Goal: Task Accomplishment & Management: Manage account settings

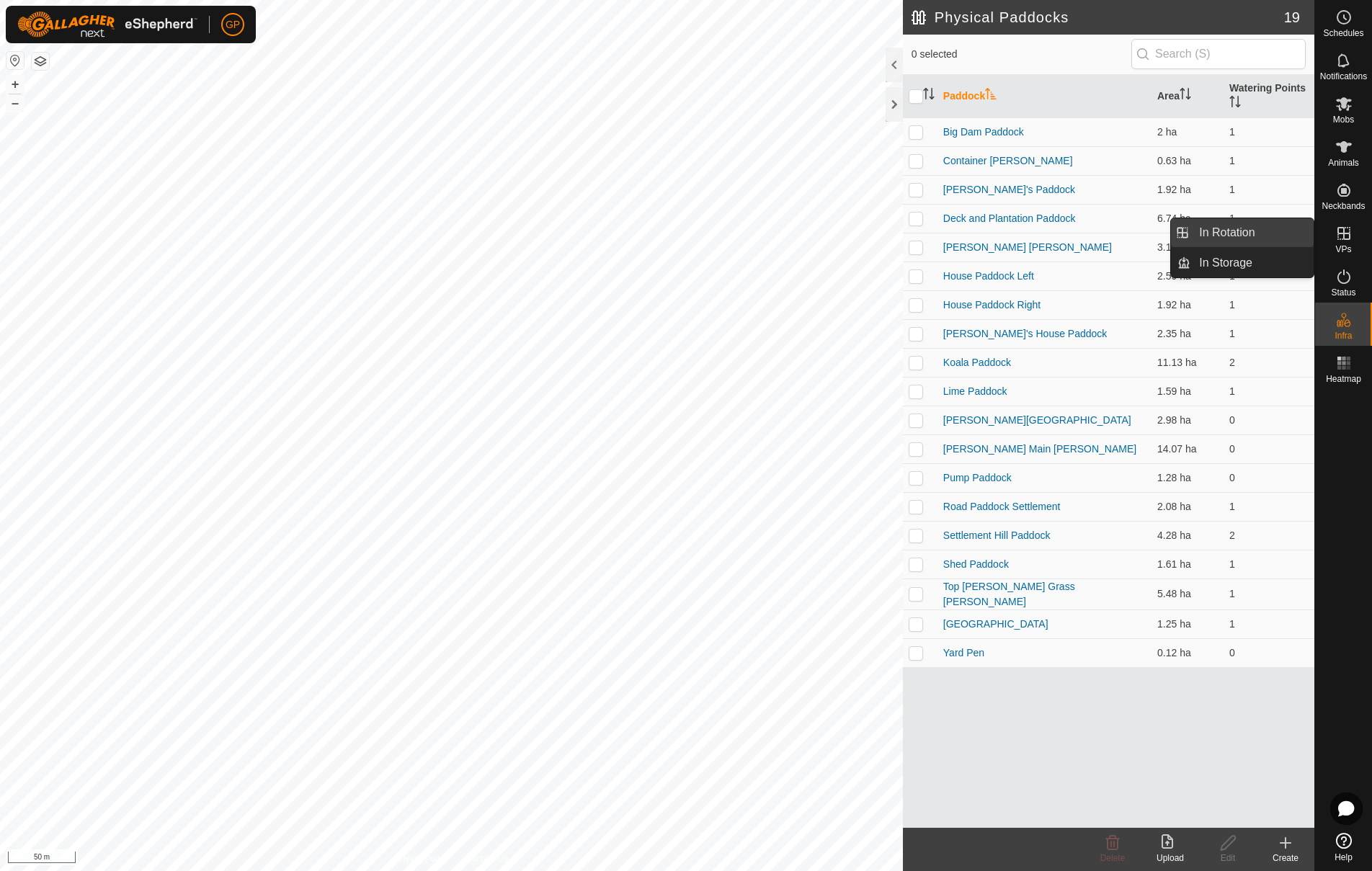
click at [1259, 230] on link "In Rotation" at bounding box center [1252, 232] width 124 height 29
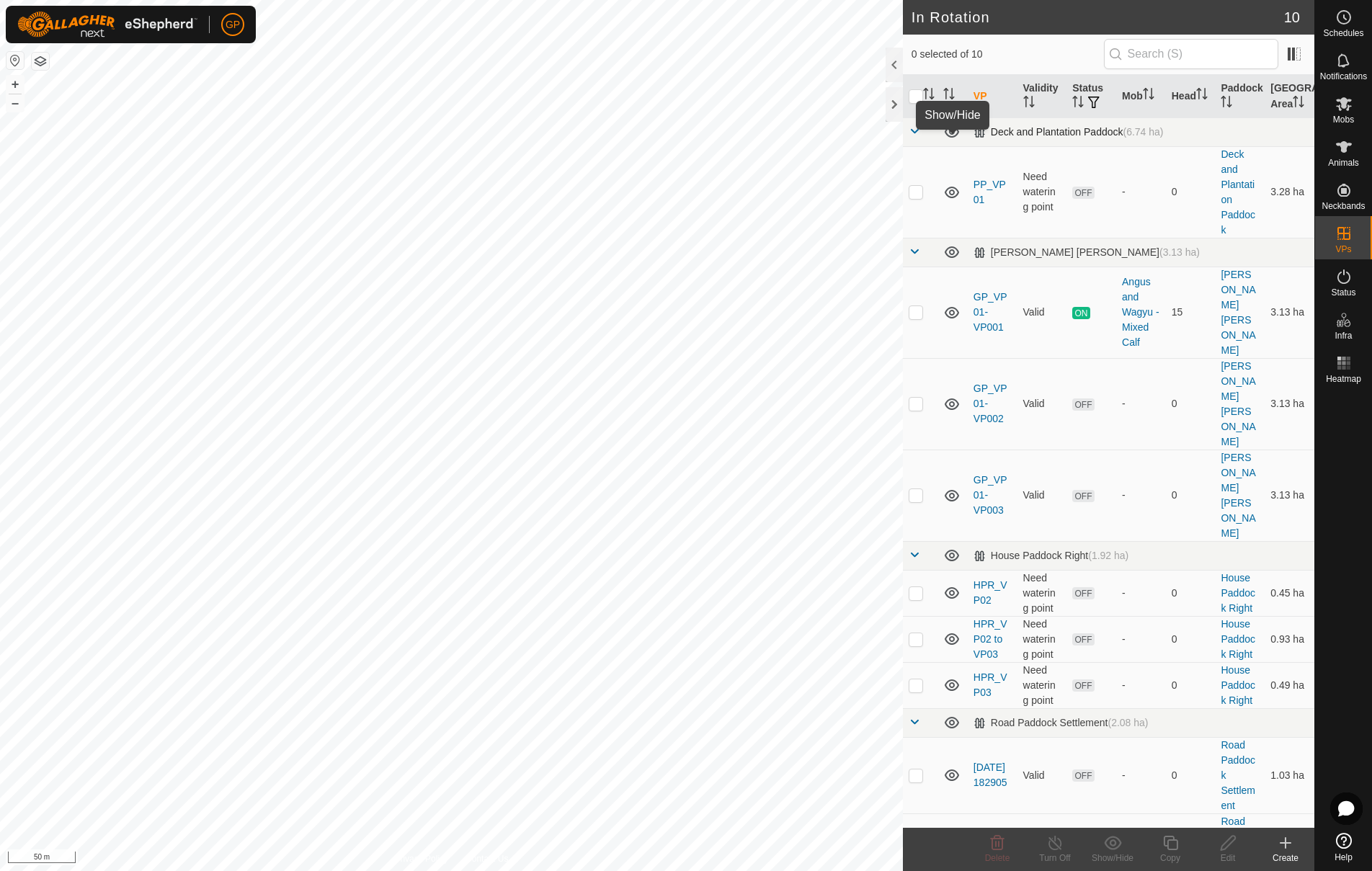
click at [949, 140] on icon at bounding box center [952, 132] width 18 height 18
click at [954, 140] on icon at bounding box center [952, 132] width 18 height 18
click at [949, 140] on icon at bounding box center [952, 132] width 18 height 18
click at [991, 382] on link "GP_VP01-VP002" at bounding box center [990, 403] width 34 height 42
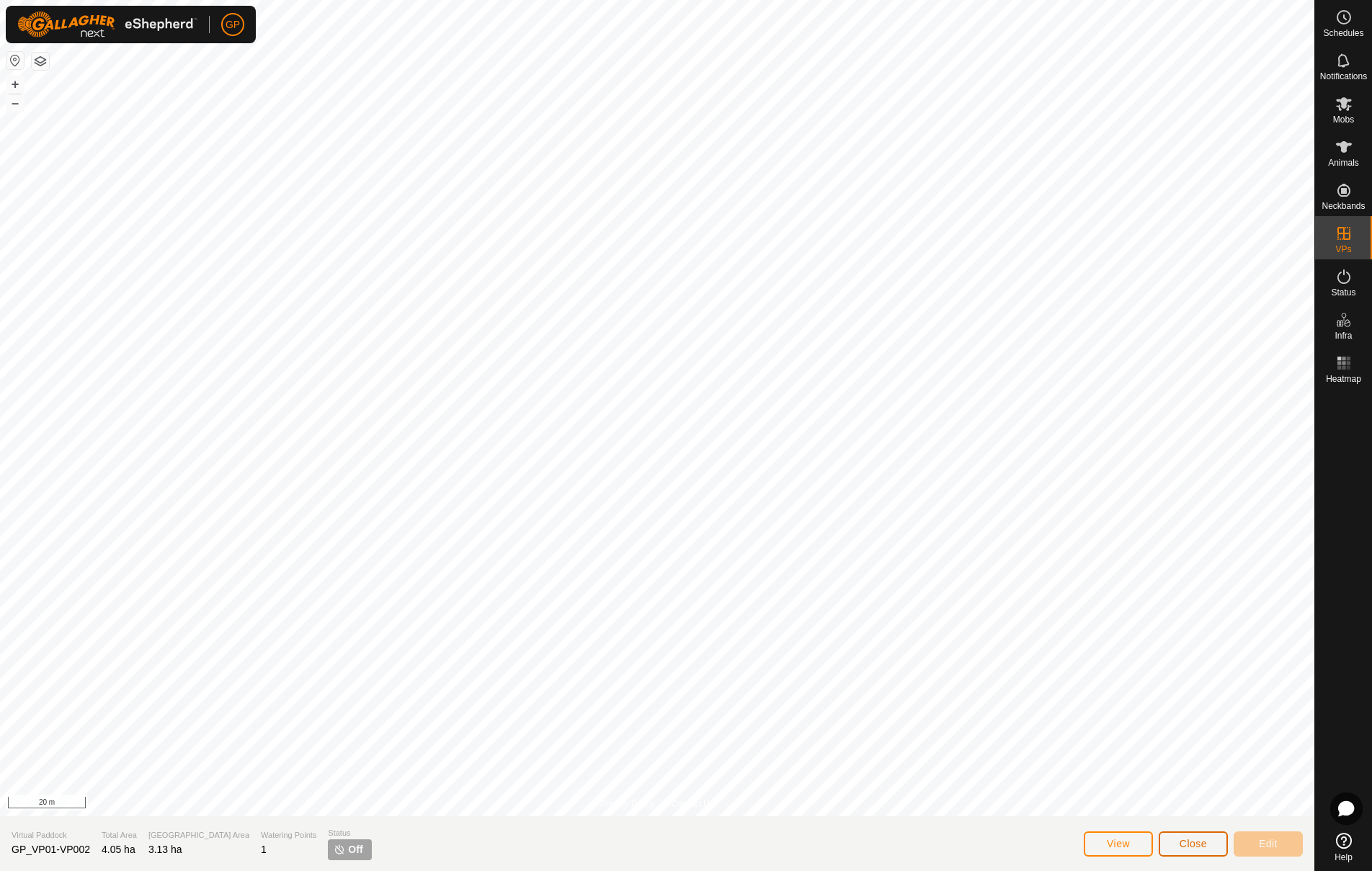
click at [1204, 851] on button "Close" at bounding box center [1193, 844] width 69 height 25
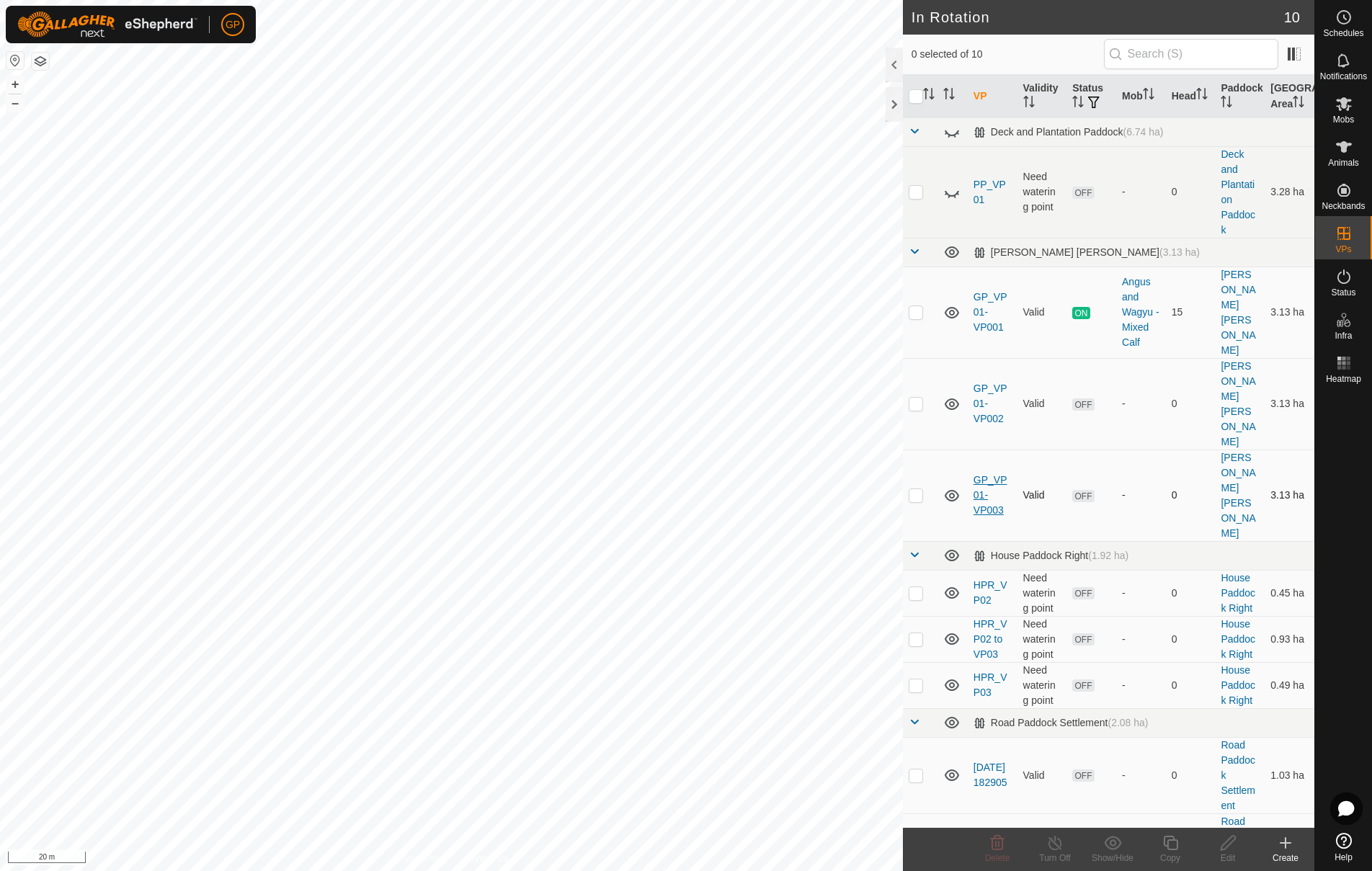
click at [979, 474] on link "GP_VP01-VP003" at bounding box center [990, 495] width 34 height 42
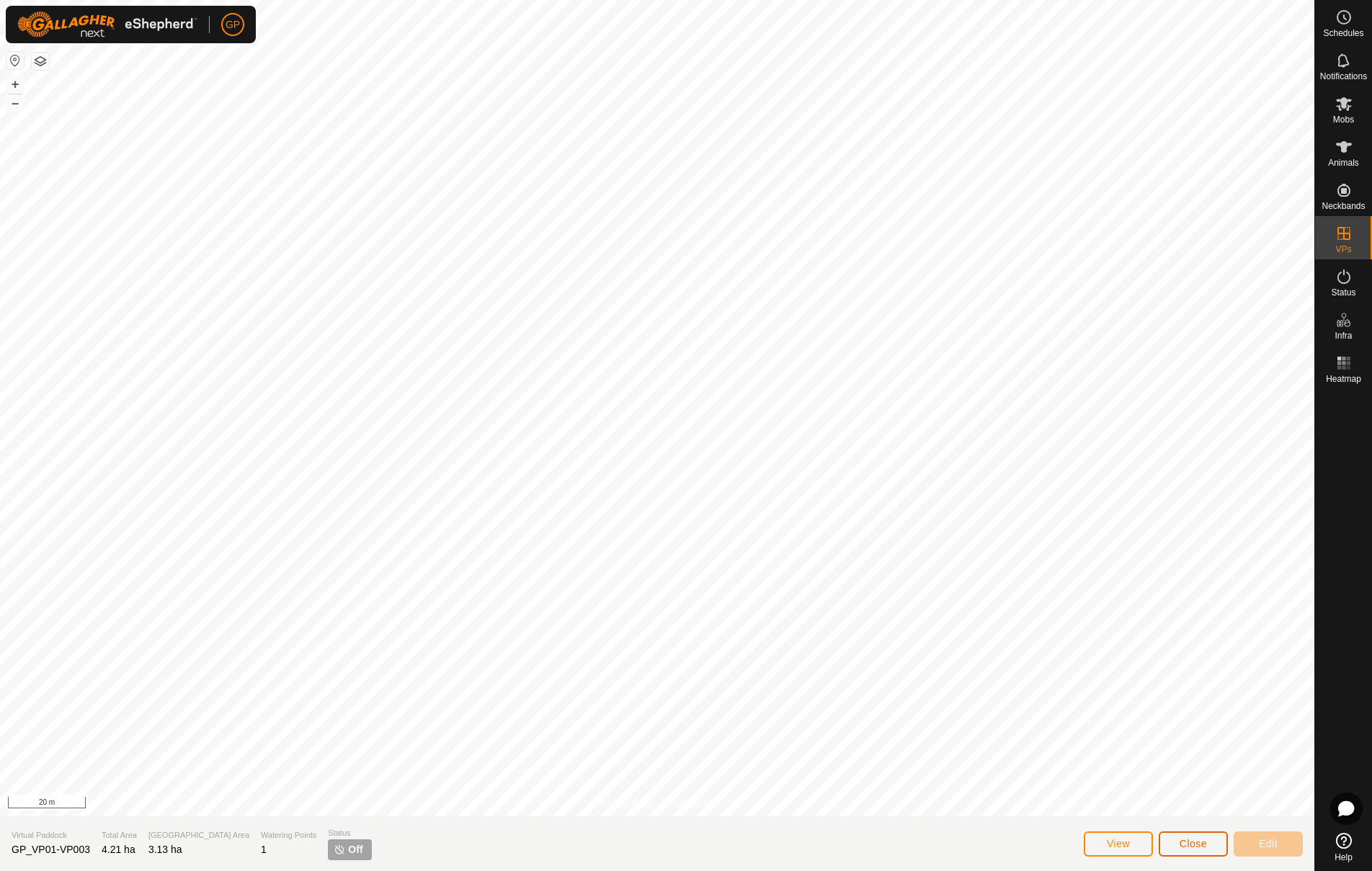
click at [1197, 842] on span "Close" at bounding box center [1193, 844] width 27 height 12
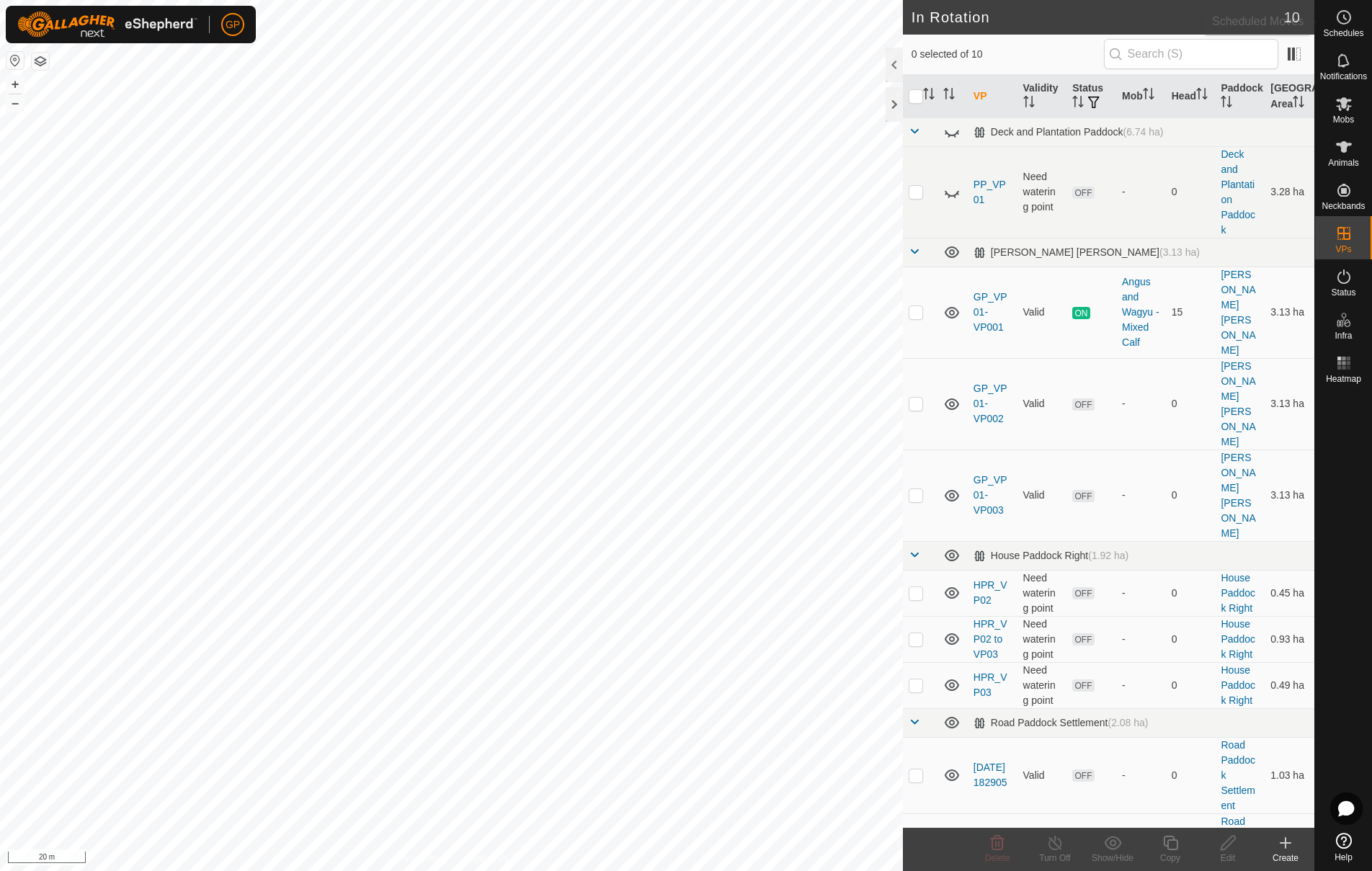
click at [1344, 33] on span "Schedules" at bounding box center [1343, 33] width 40 height 9
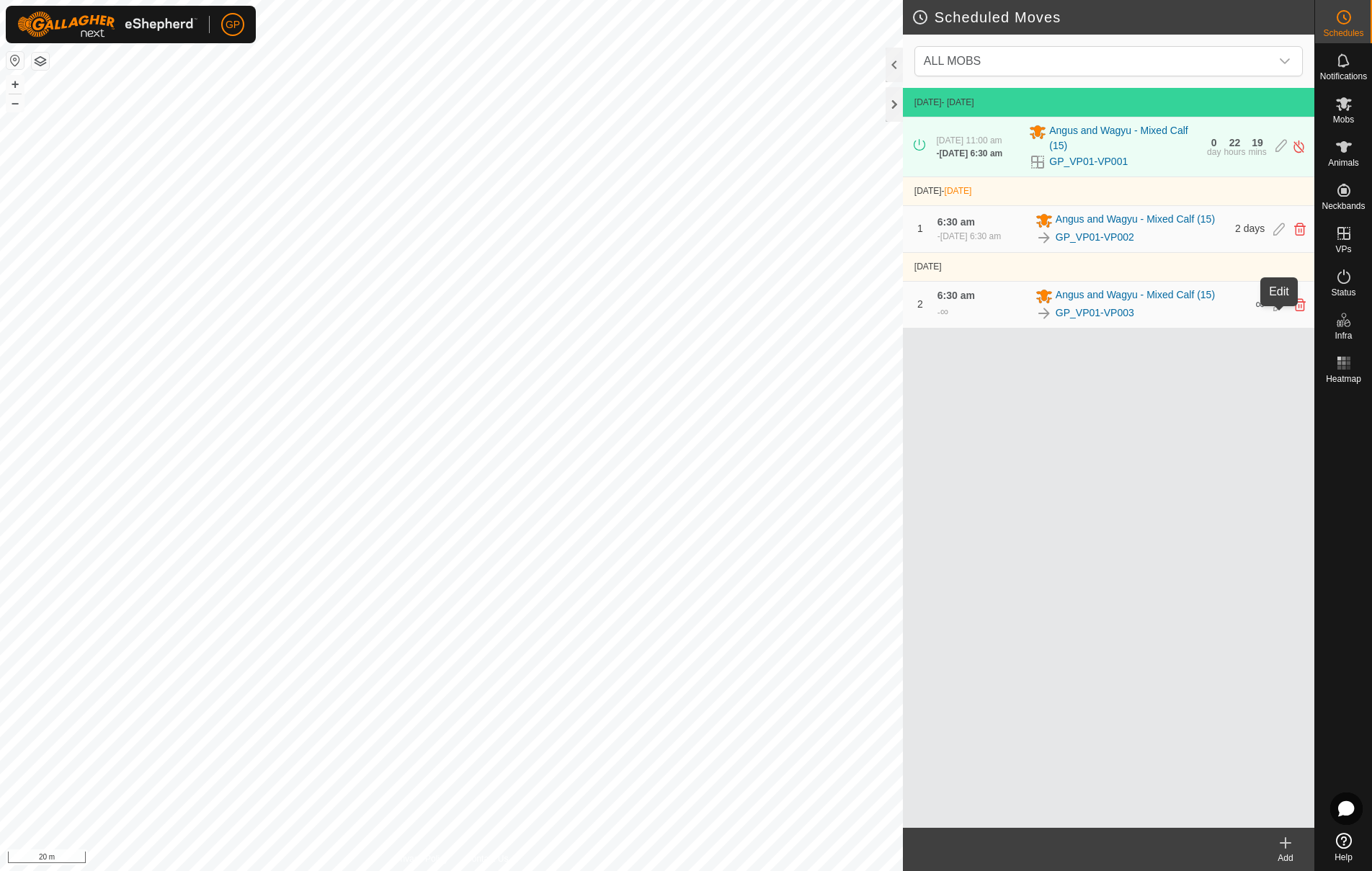
click at [1278, 311] on icon at bounding box center [1279, 305] width 12 height 13
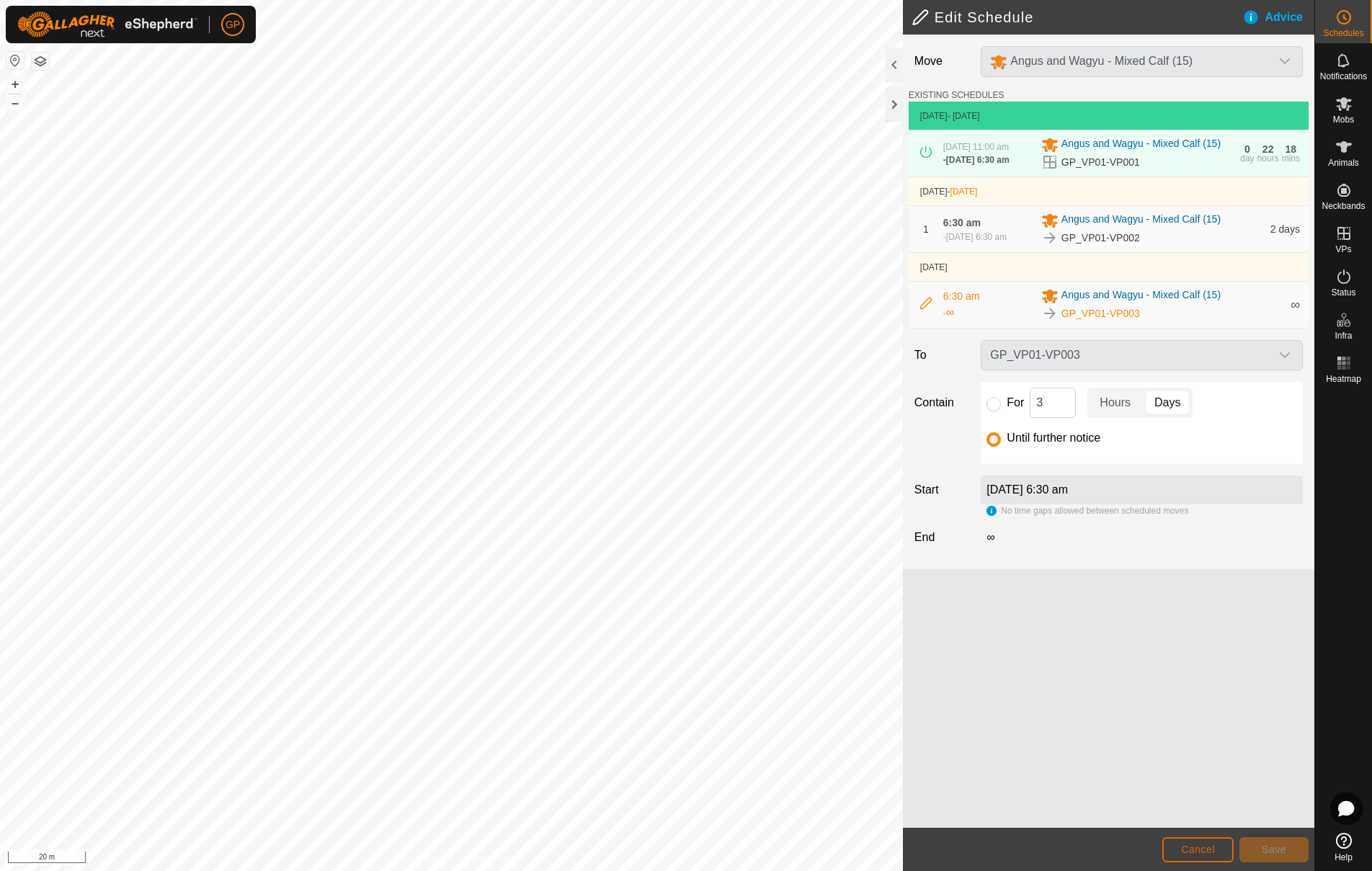
click at [1177, 841] on button "Cancel" at bounding box center [1198, 850] width 71 height 25
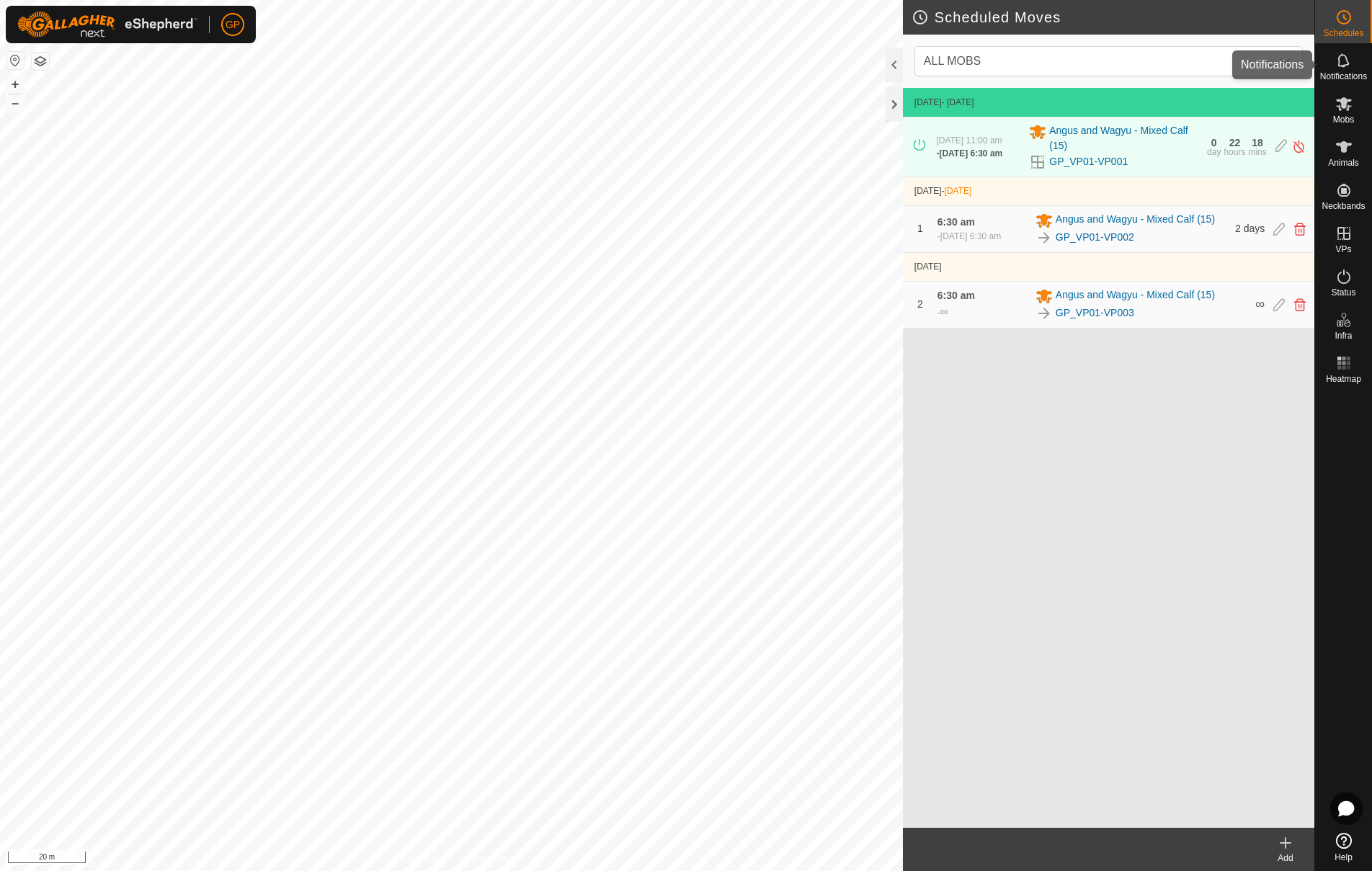
click at [1346, 74] on span "Notifications" at bounding box center [1343, 76] width 47 height 9
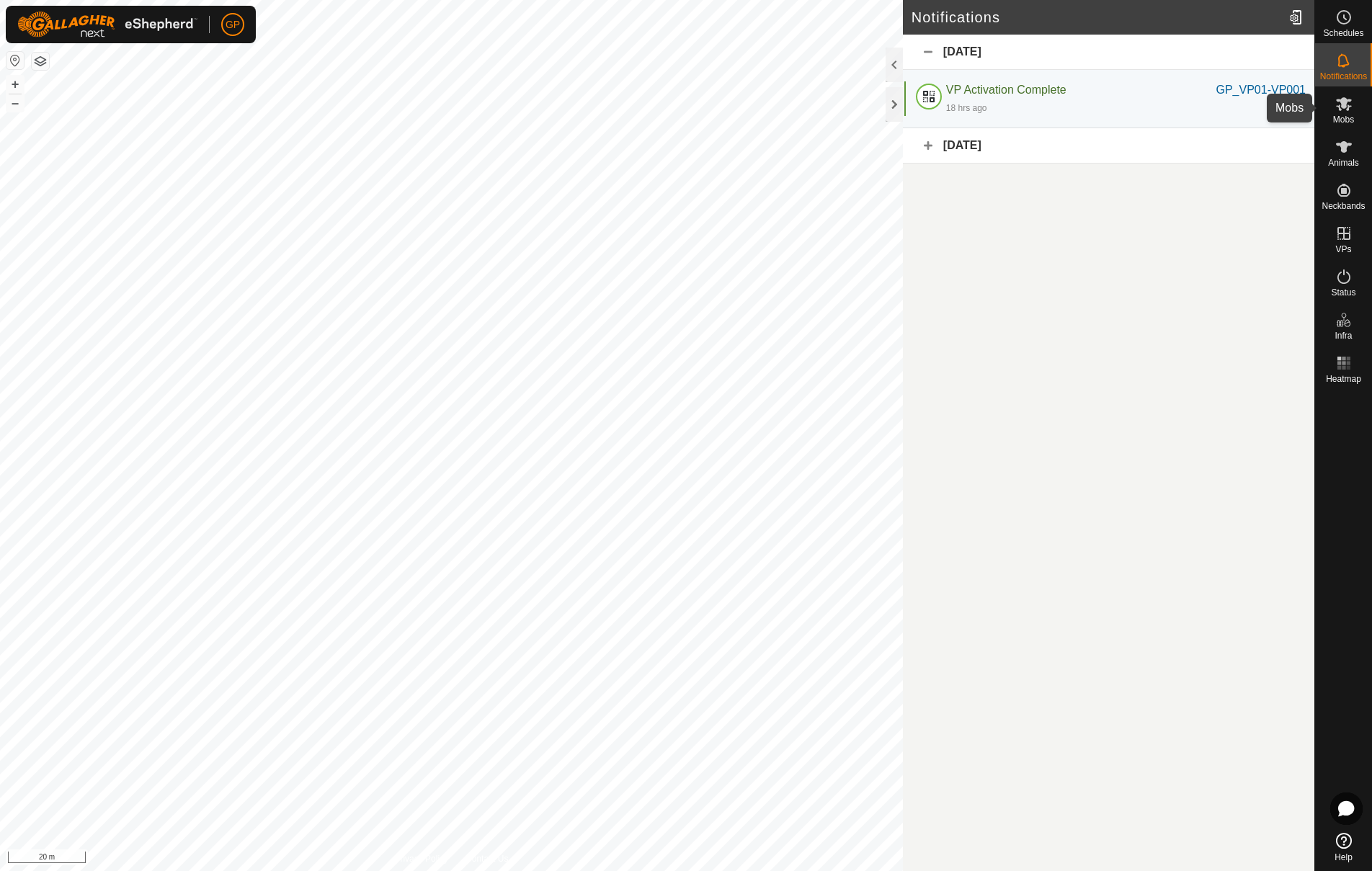
click at [1351, 107] on icon at bounding box center [1344, 104] width 18 height 18
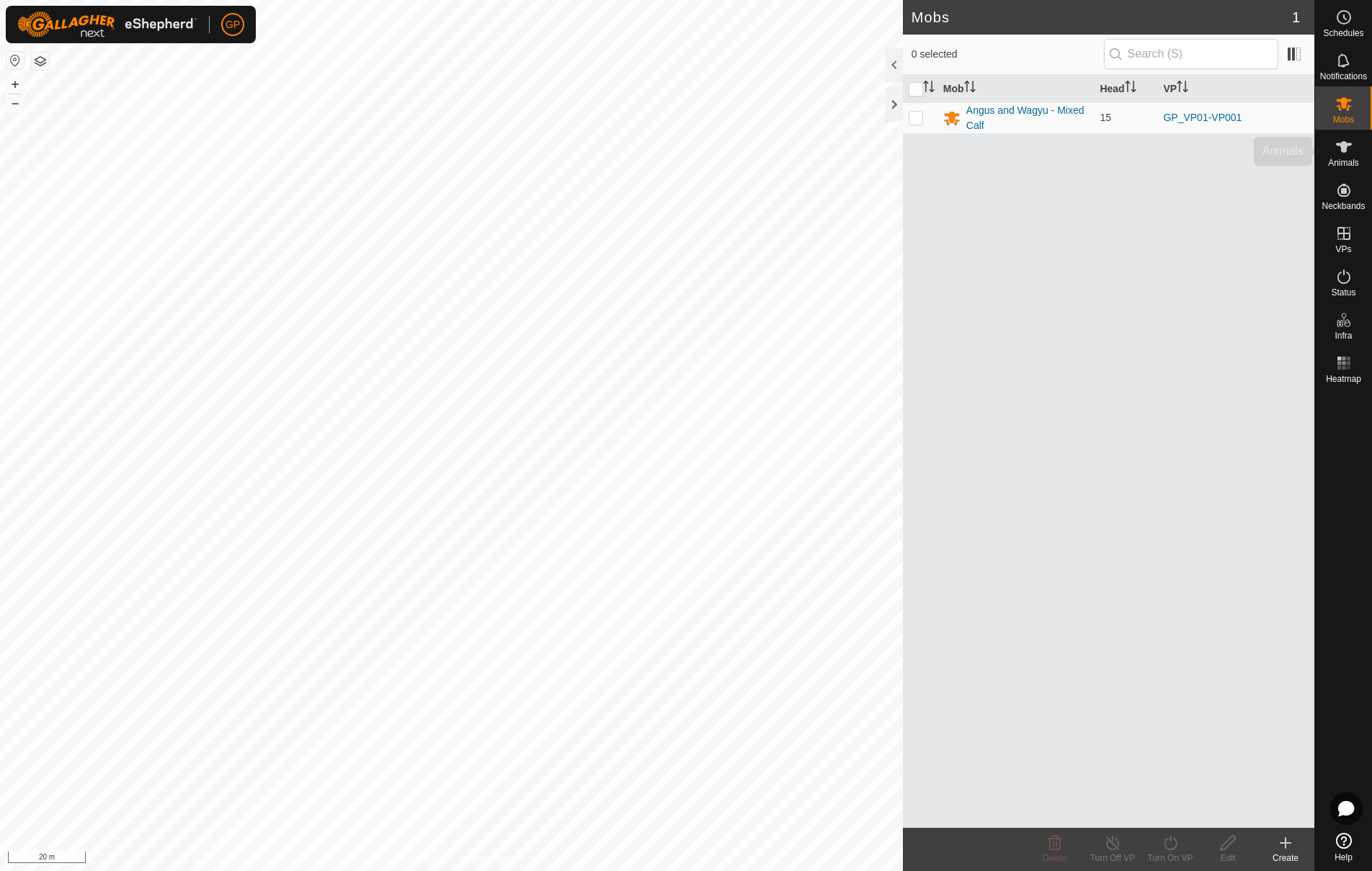
click at [1340, 159] on span "Animals" at bounding box center [1343, 163] width 31 height 9
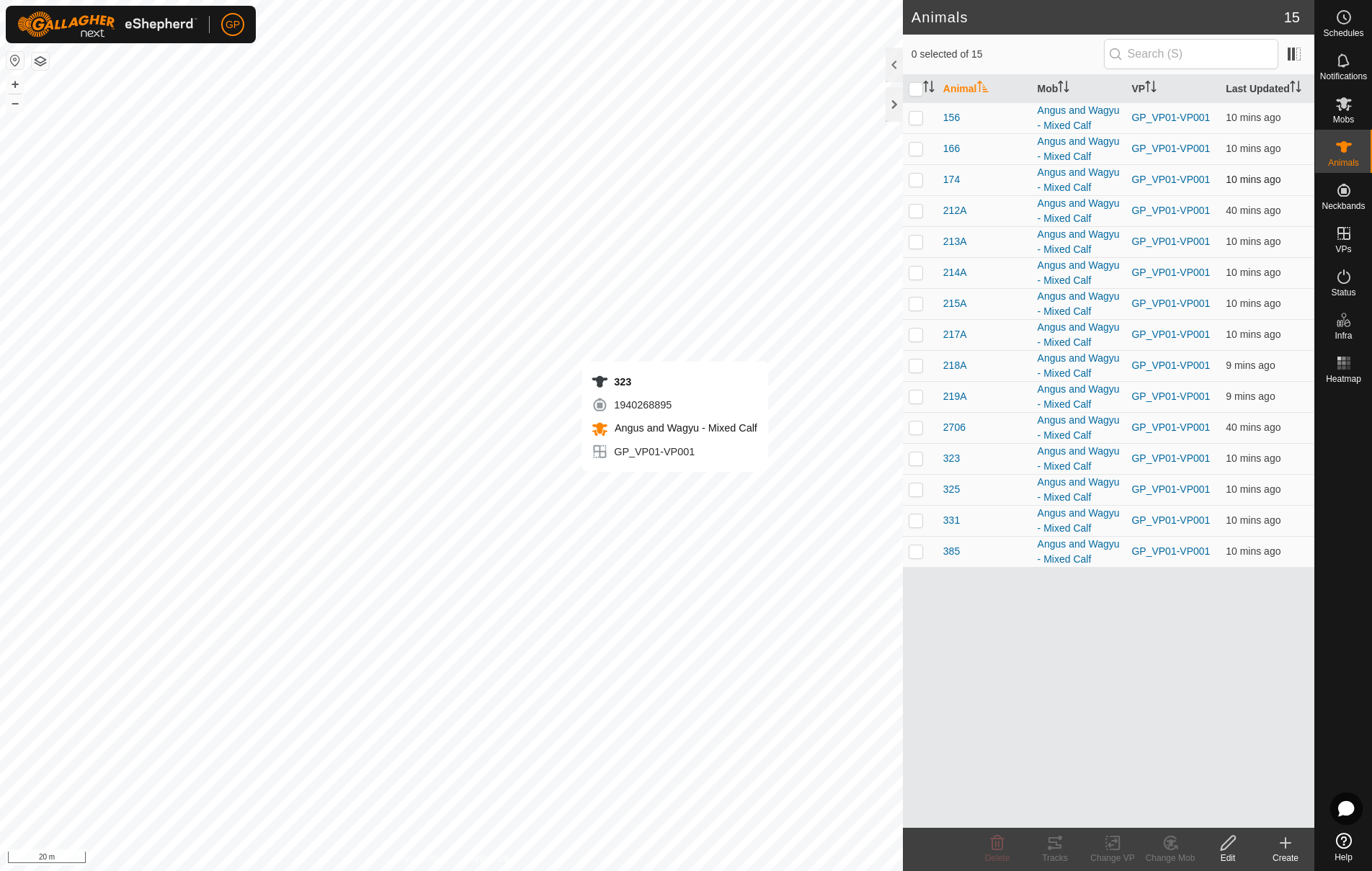
checkbox input "true"
checkbox input "false"
click at [1052, 418] on div "Angus and Wagyu - Mixed Calf" at bounding box center [1079, 427] width 83 height 30
checkbox input "true"
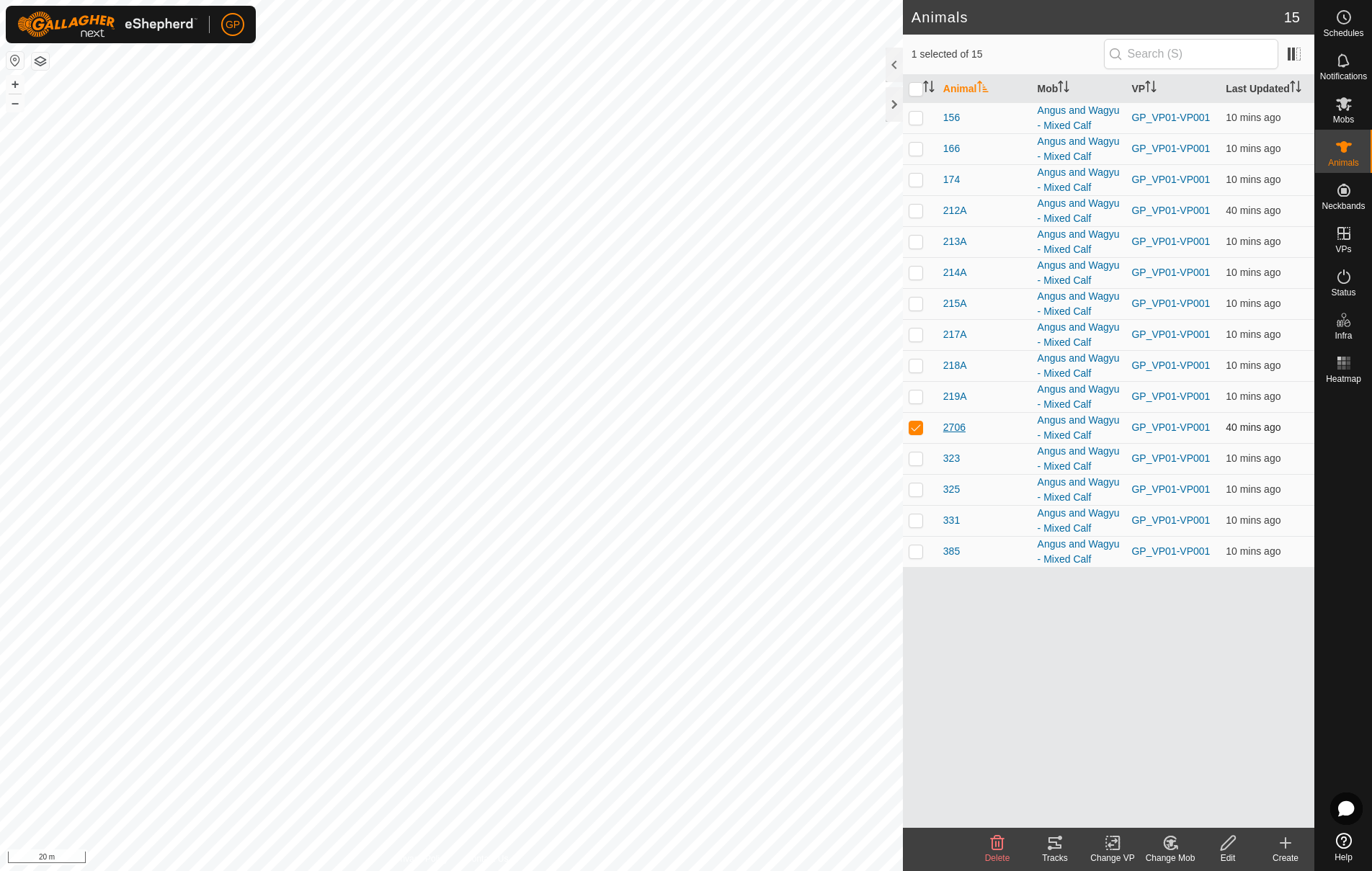
click at [959, 428] on span "2706" at bounding box center [954, 427] width 22 height 15
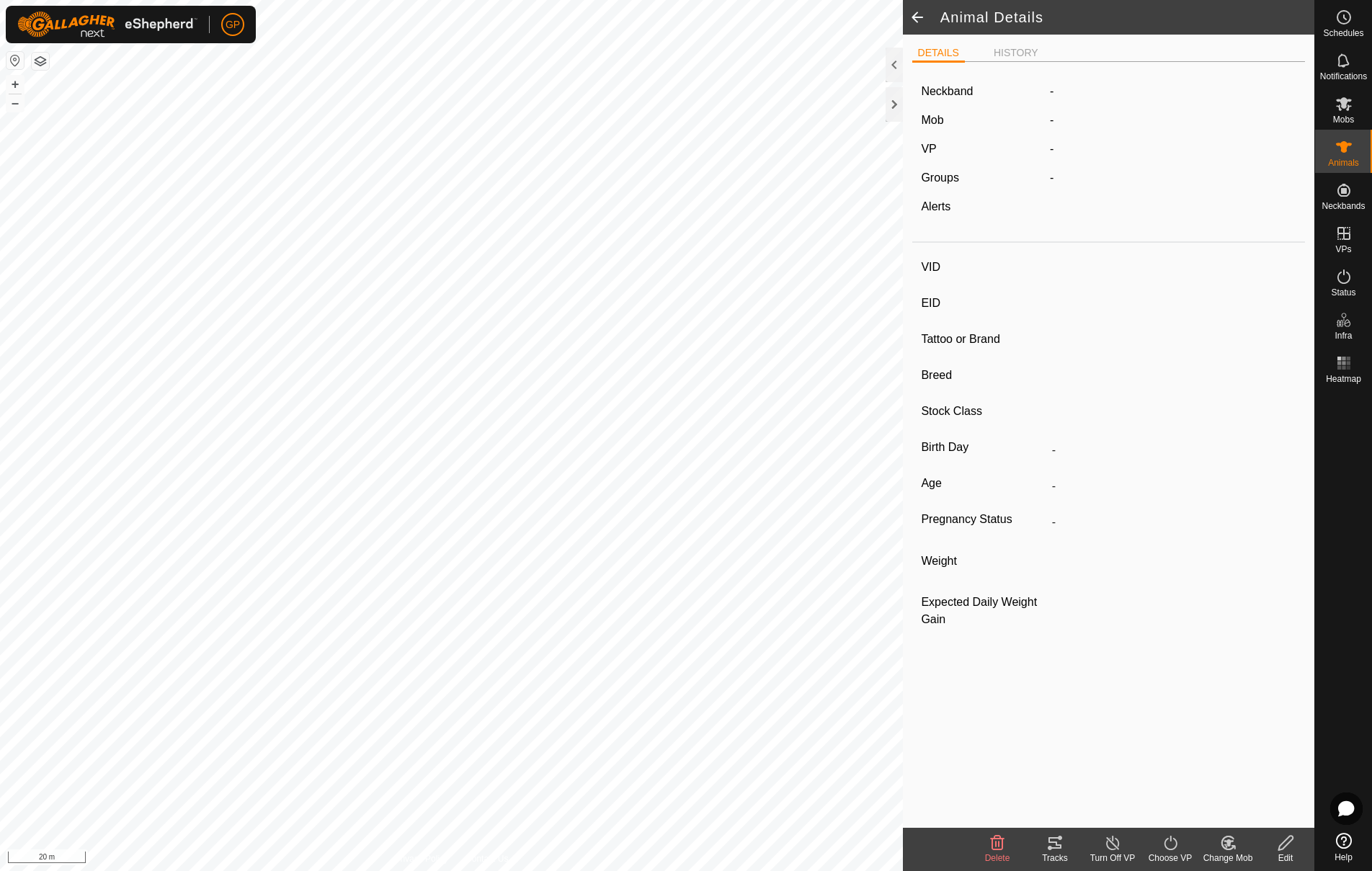
type input "2706"
type input "-"
type input "Charolais"
type input "-"
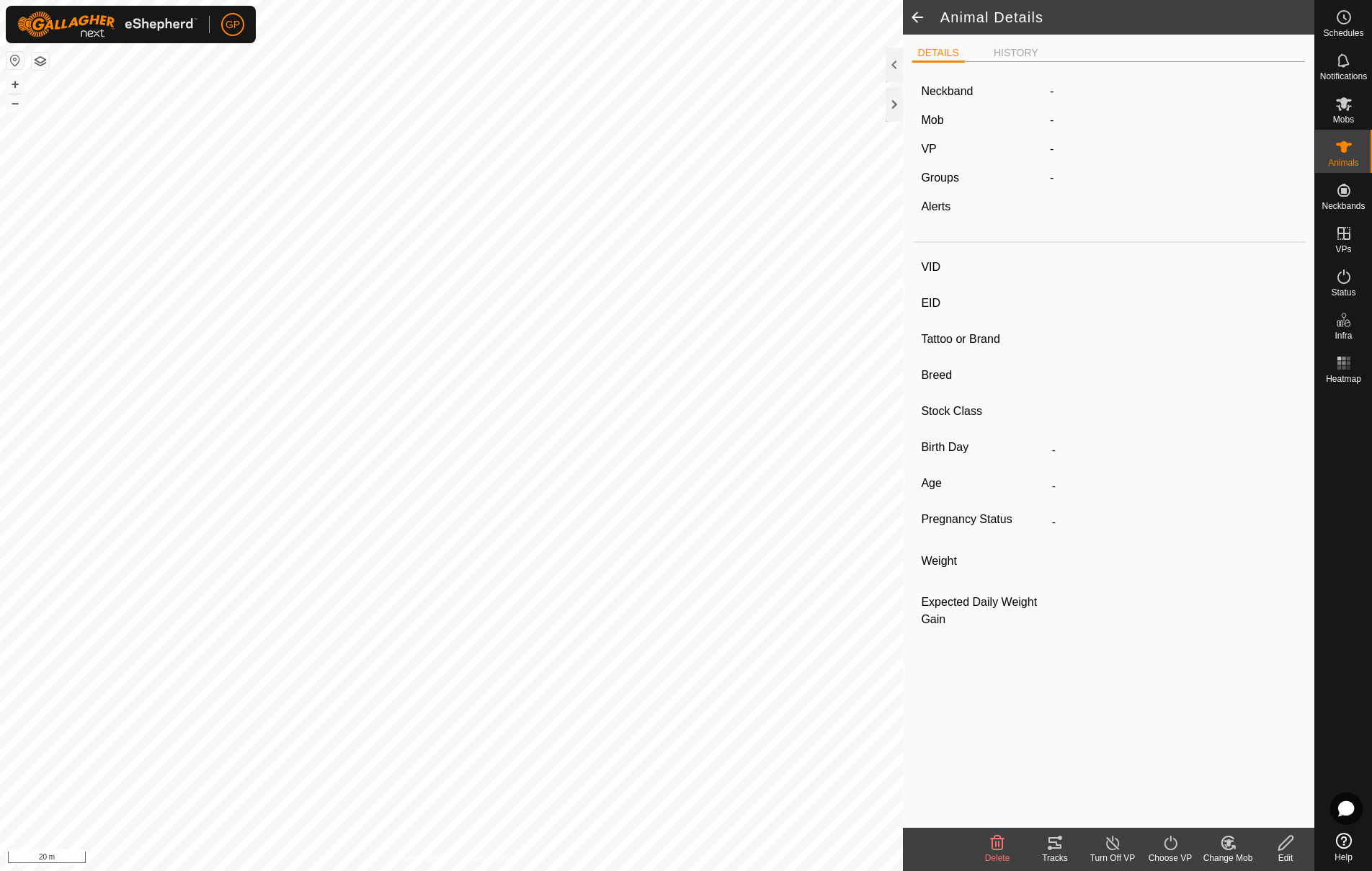
type input "Wet/Lactating"
type input "0 kg"
type input "-"
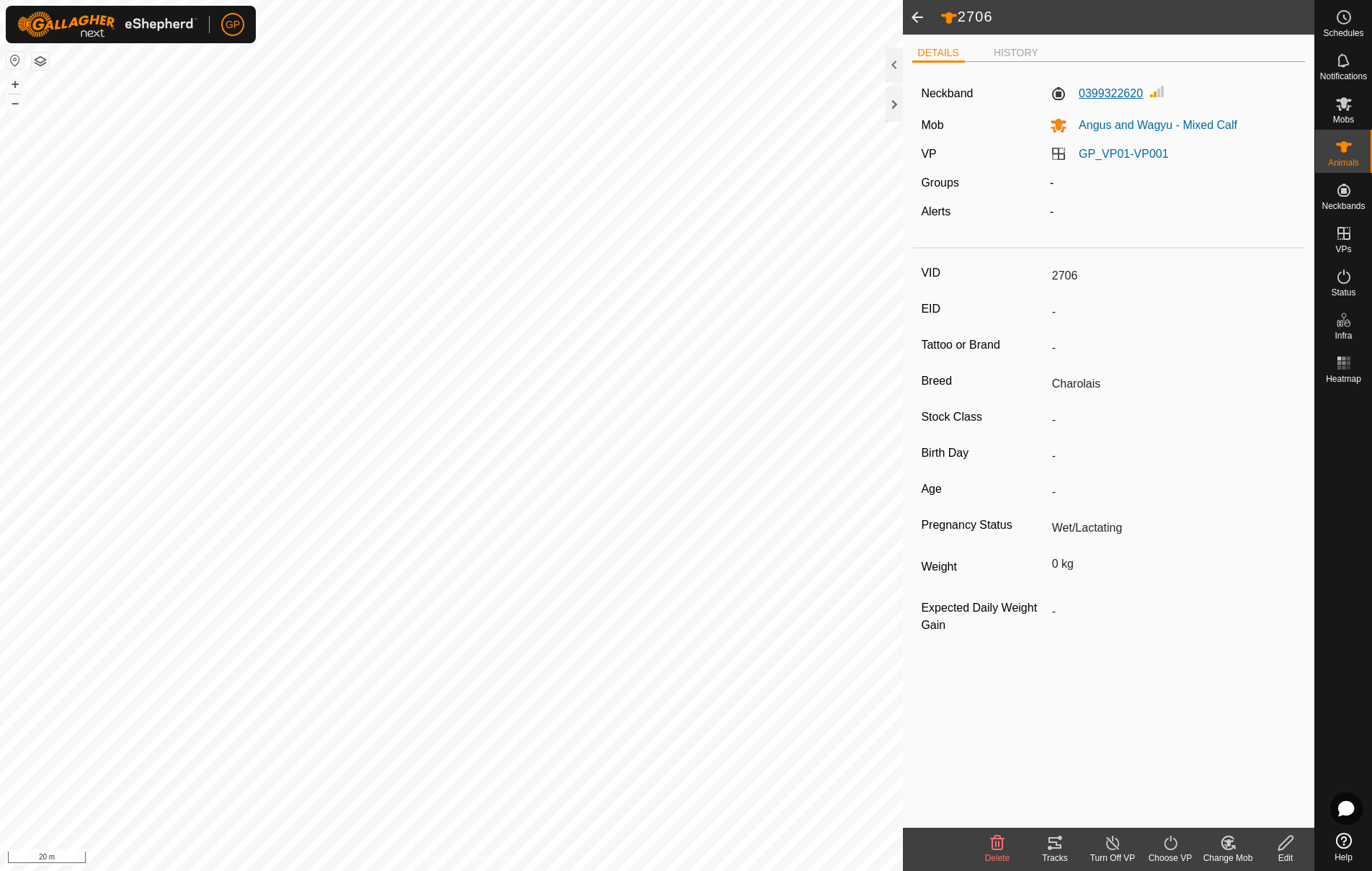
click at [1126, 99] on label "0399322620" at bounding box center [1096, 94] width 93 height 18
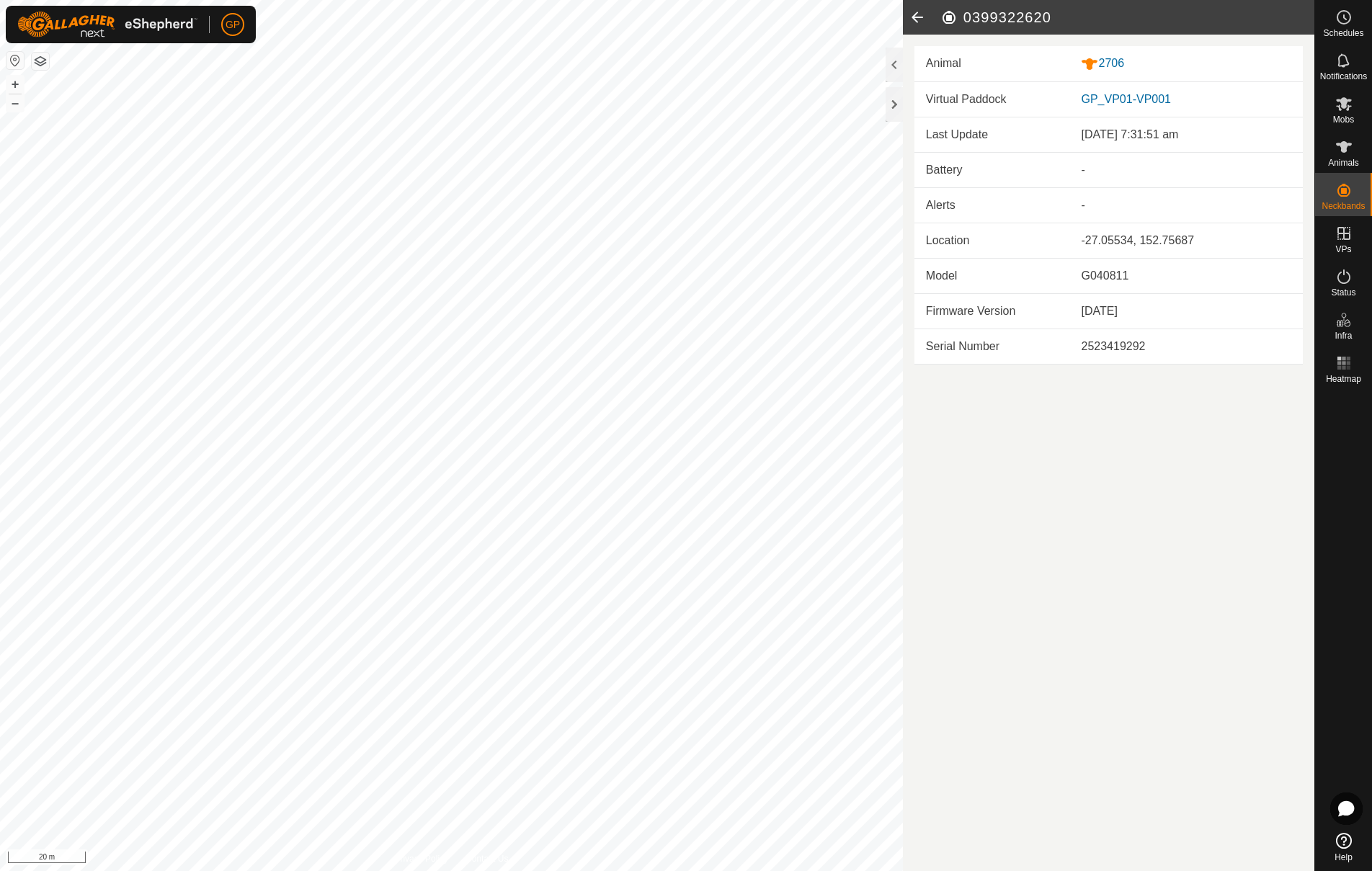
click at [909, 18] on icon at bounding box center [917, 17] width 29 height 35
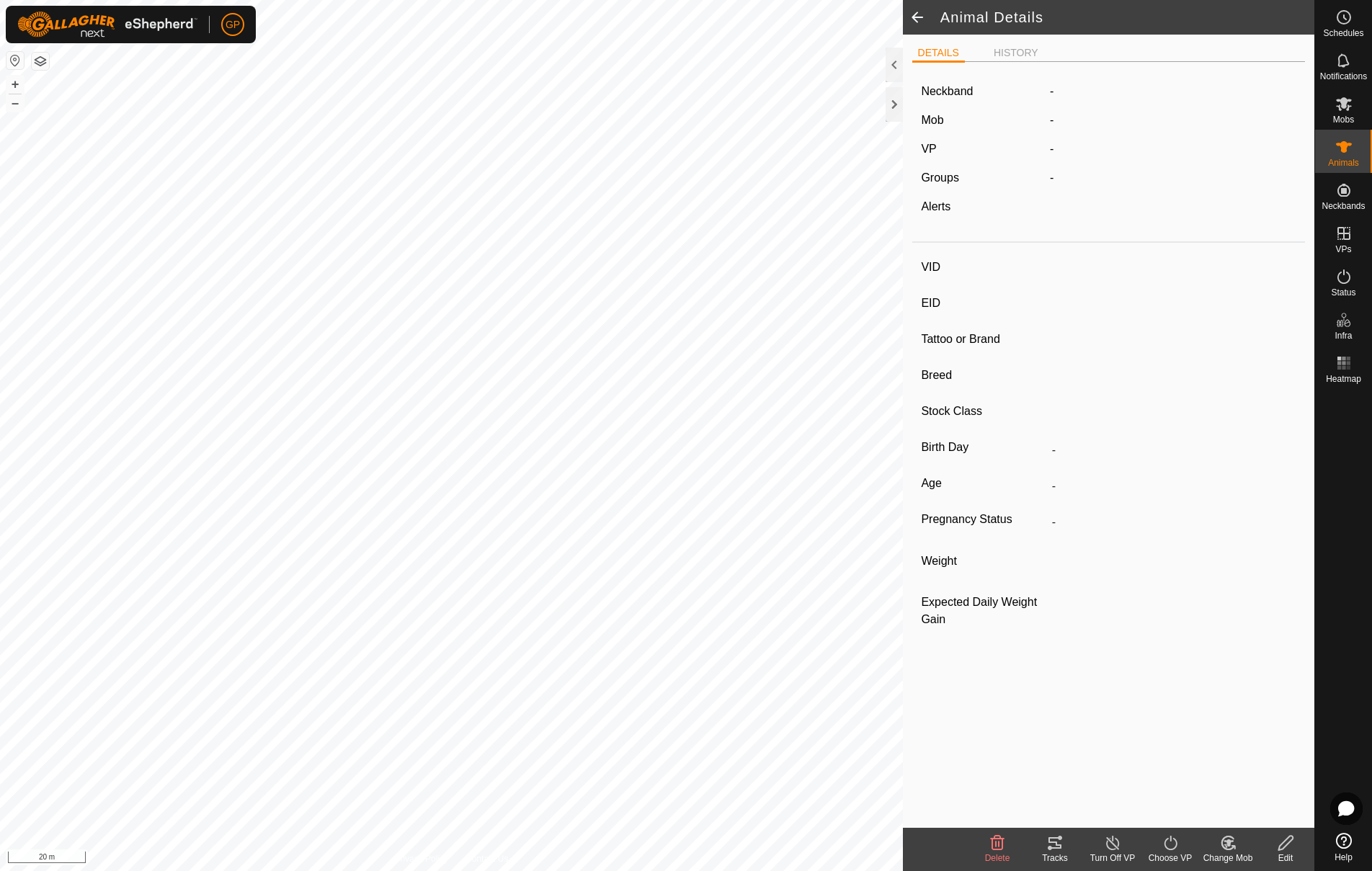
type input "2706"
type input "-"
type input "Charolais"
type input "-"
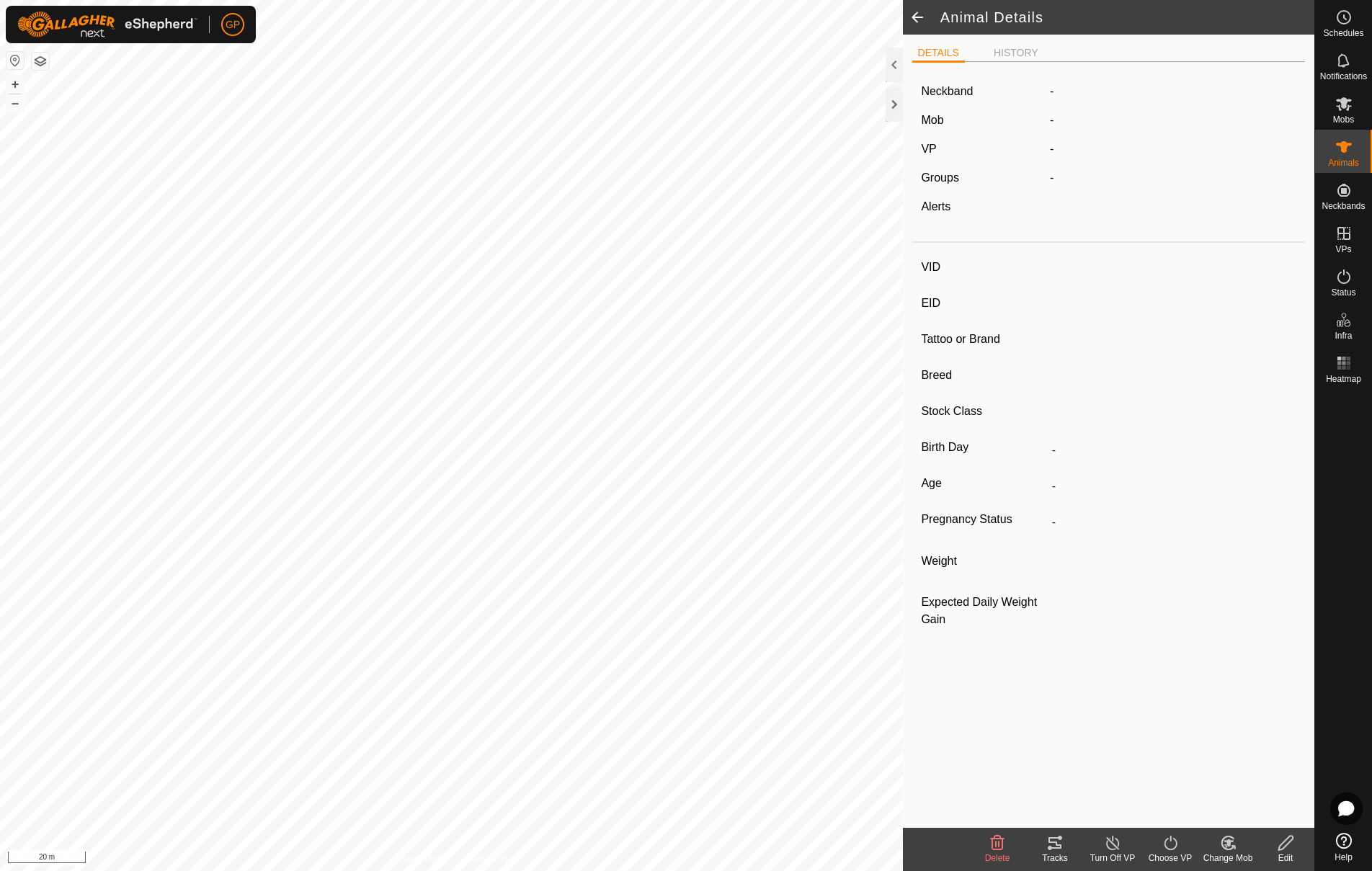
type input "Wet/Lactating"
type input "0 kg"
type input "-"
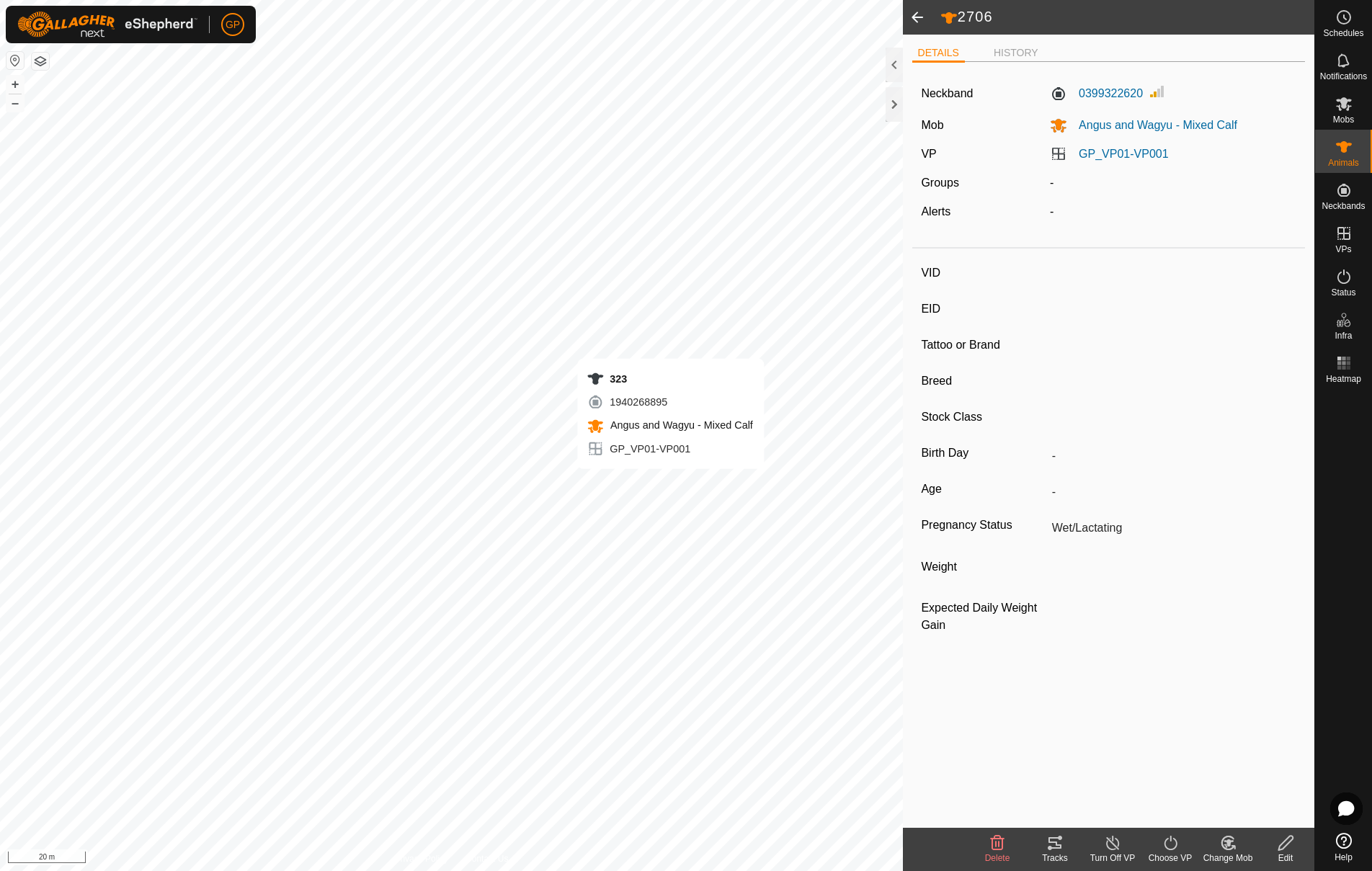
type input "323"
type input "-"
type input "Black Angus"
type input "-"
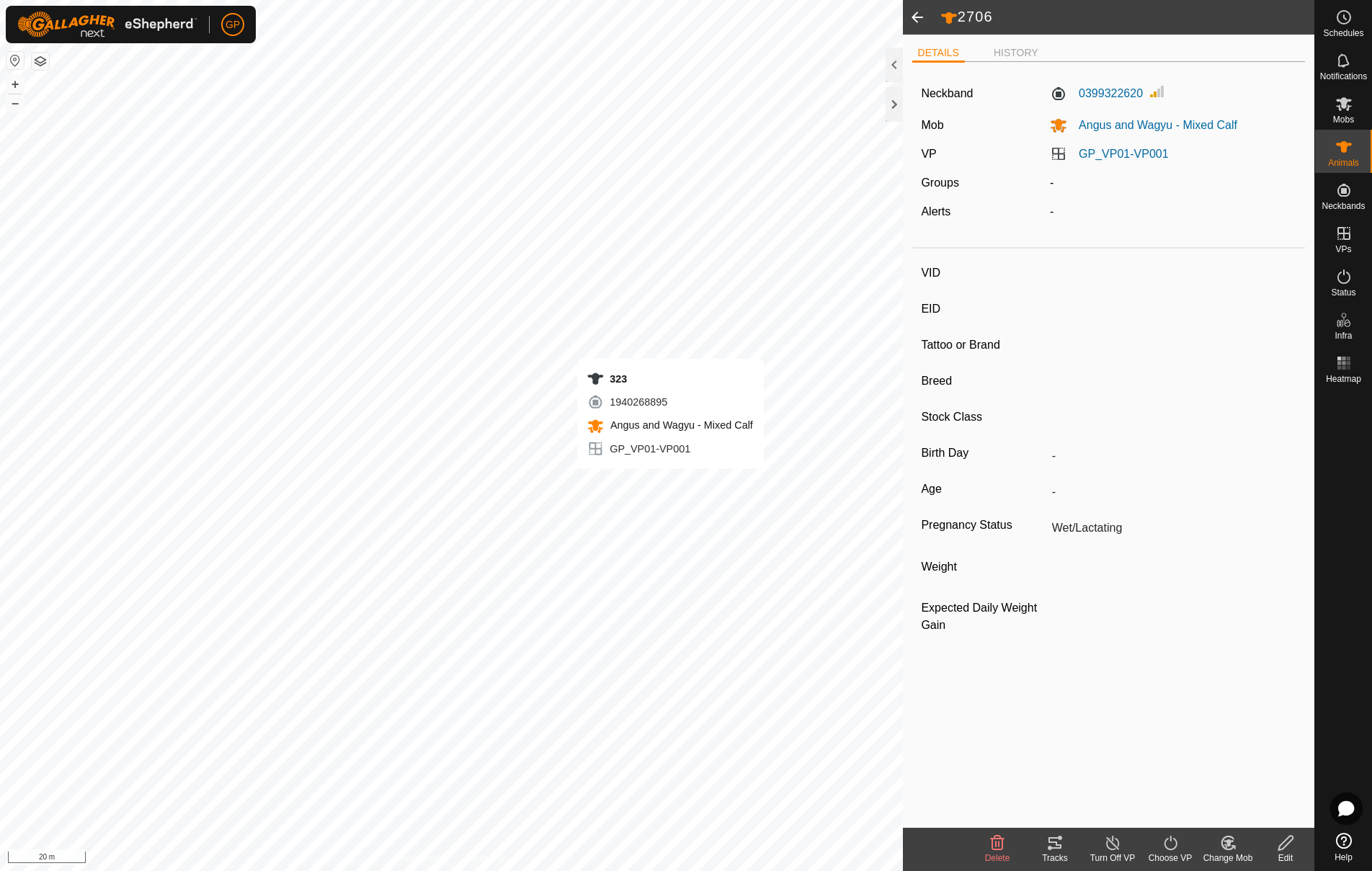
type input "0 kg"
type input "-"
type input "156"
type input "-"
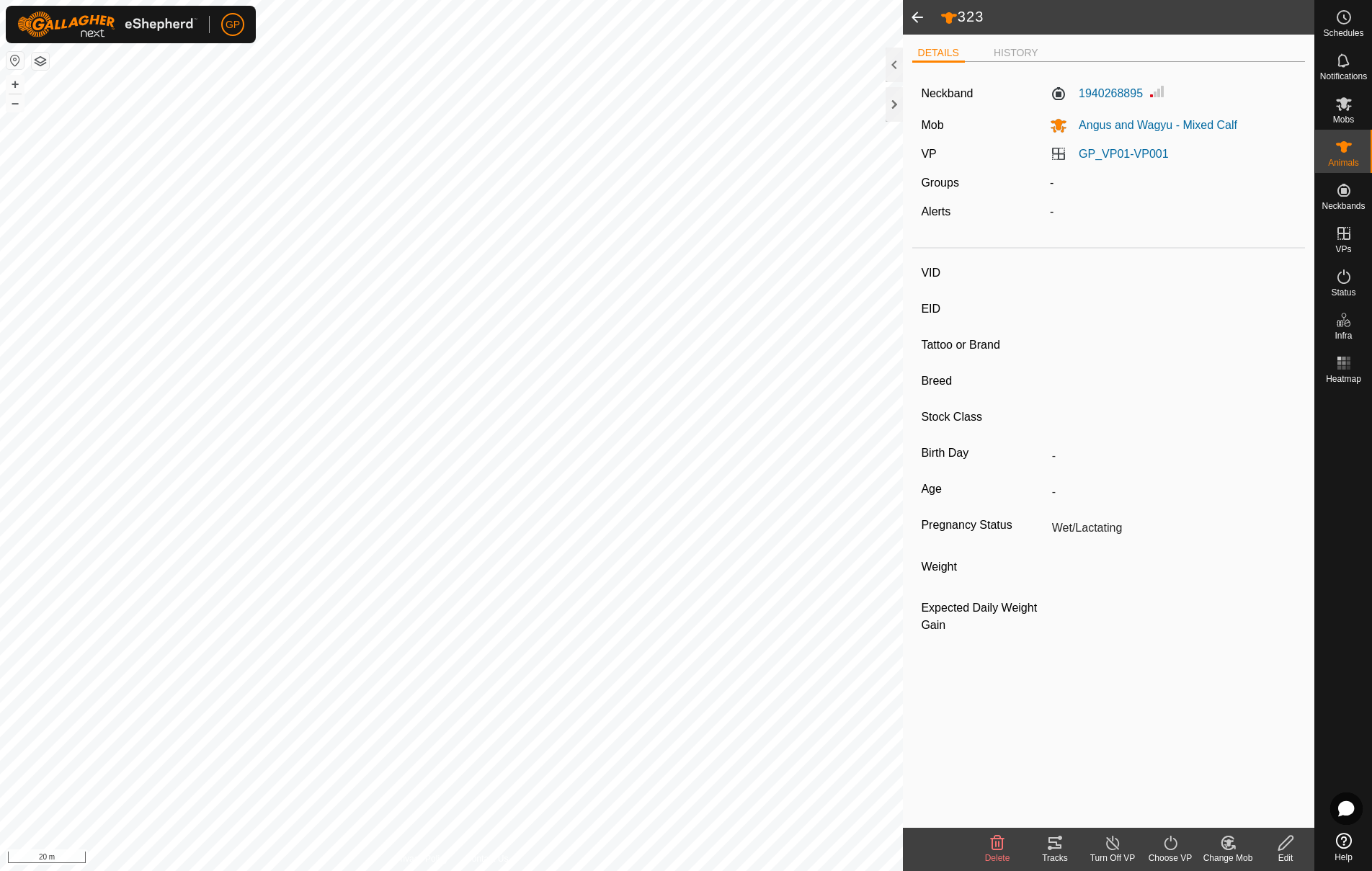
type input "Angus"
type input "-"
type input "Pregnant"
type input "0 kg"
type input "-"
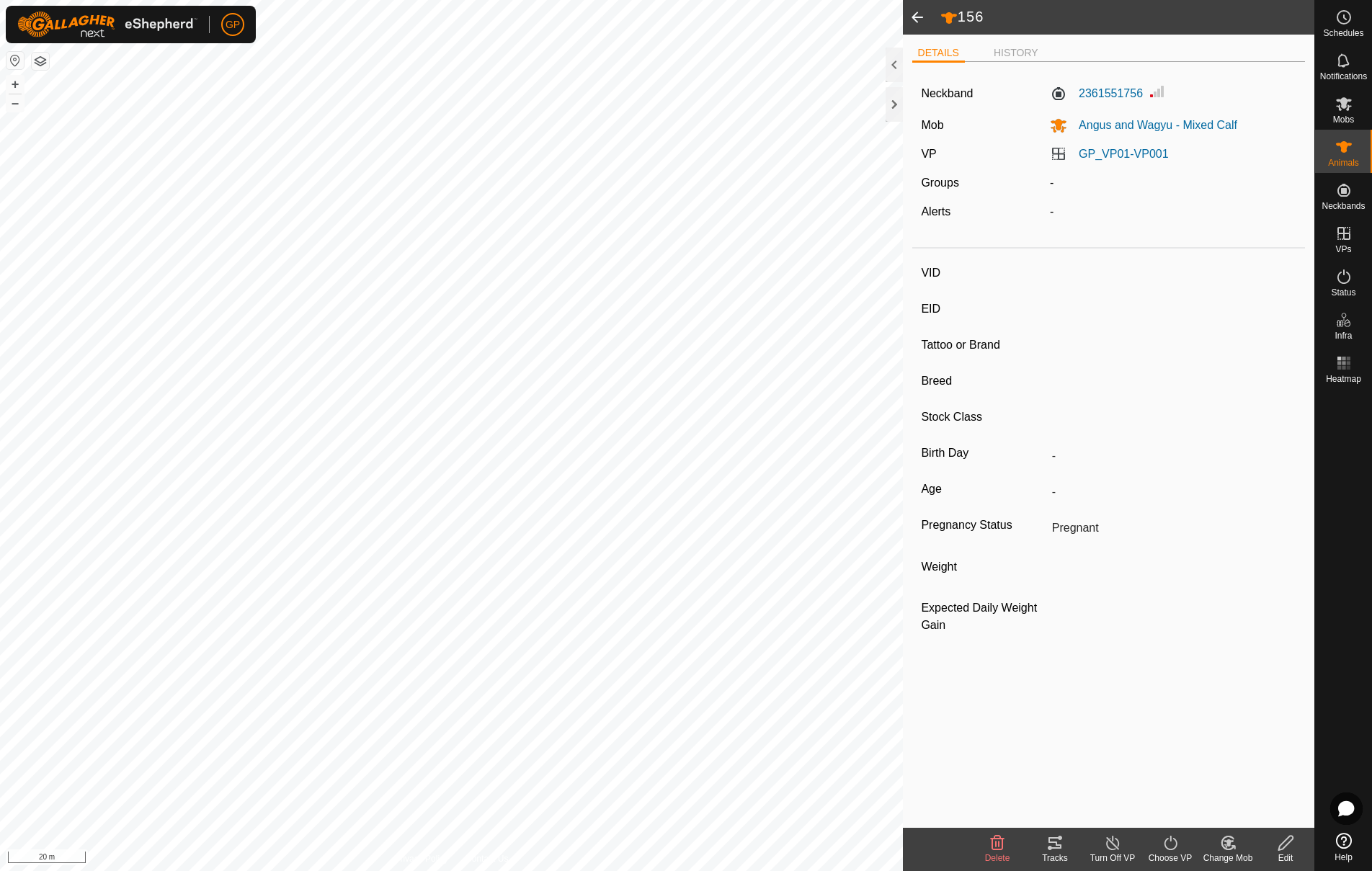
type input "166"
type input "-"
type input "Angus"
type input "-"
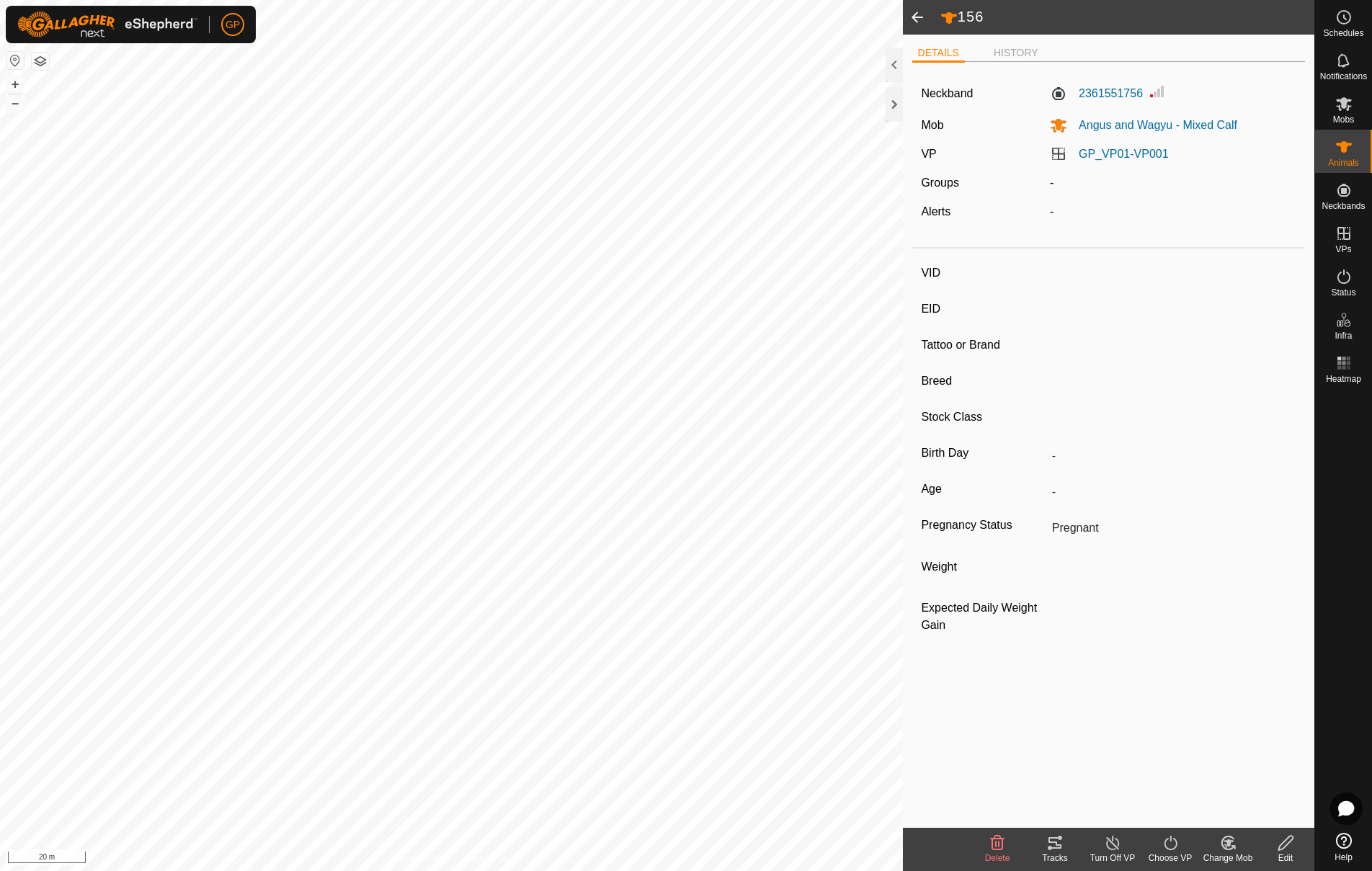
type input "0 kg"
type input "-"
type input "174"
type input "-"
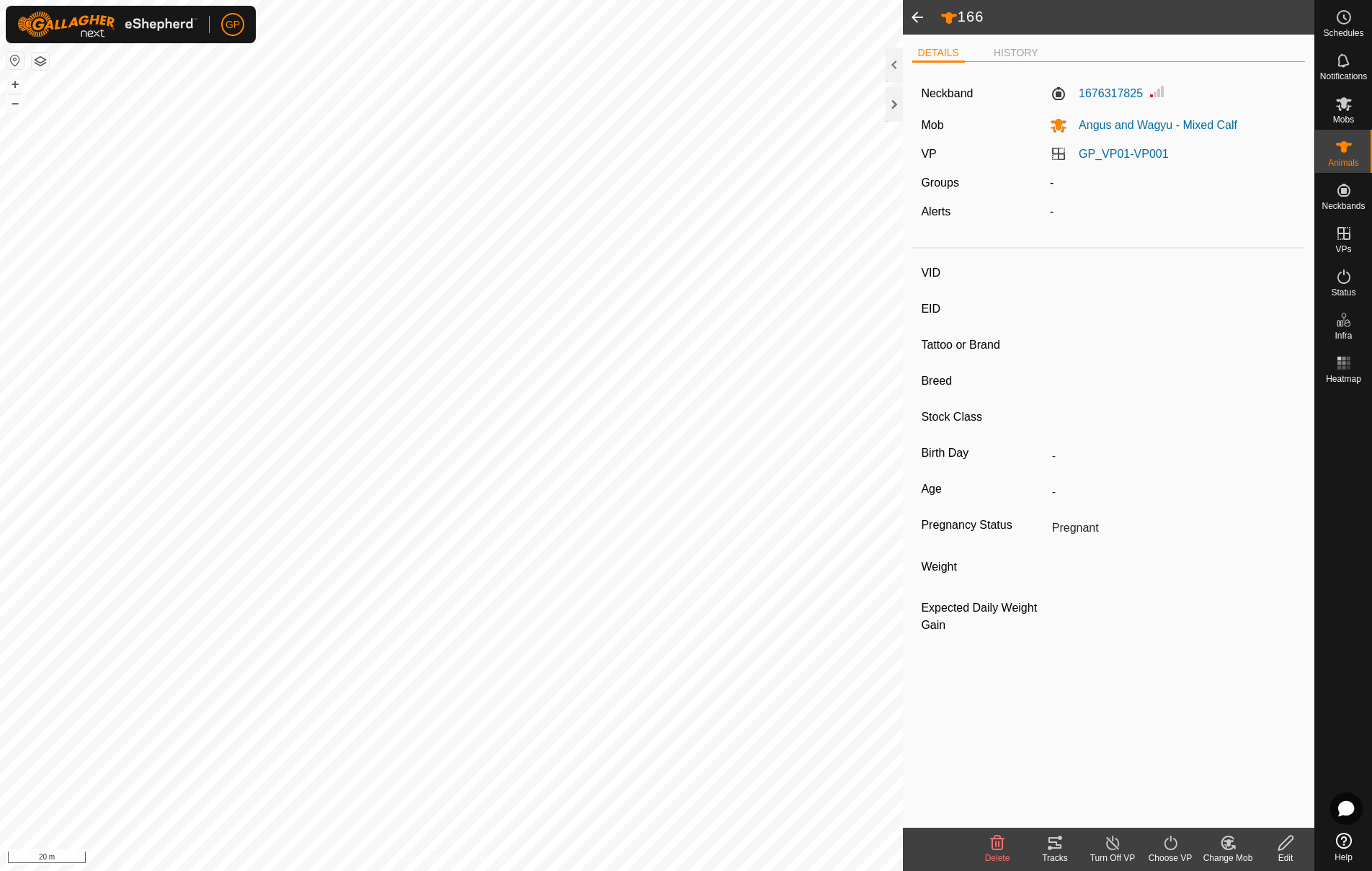
type input "Angus"
type input "-"
type input "0 kg"
type input "-"
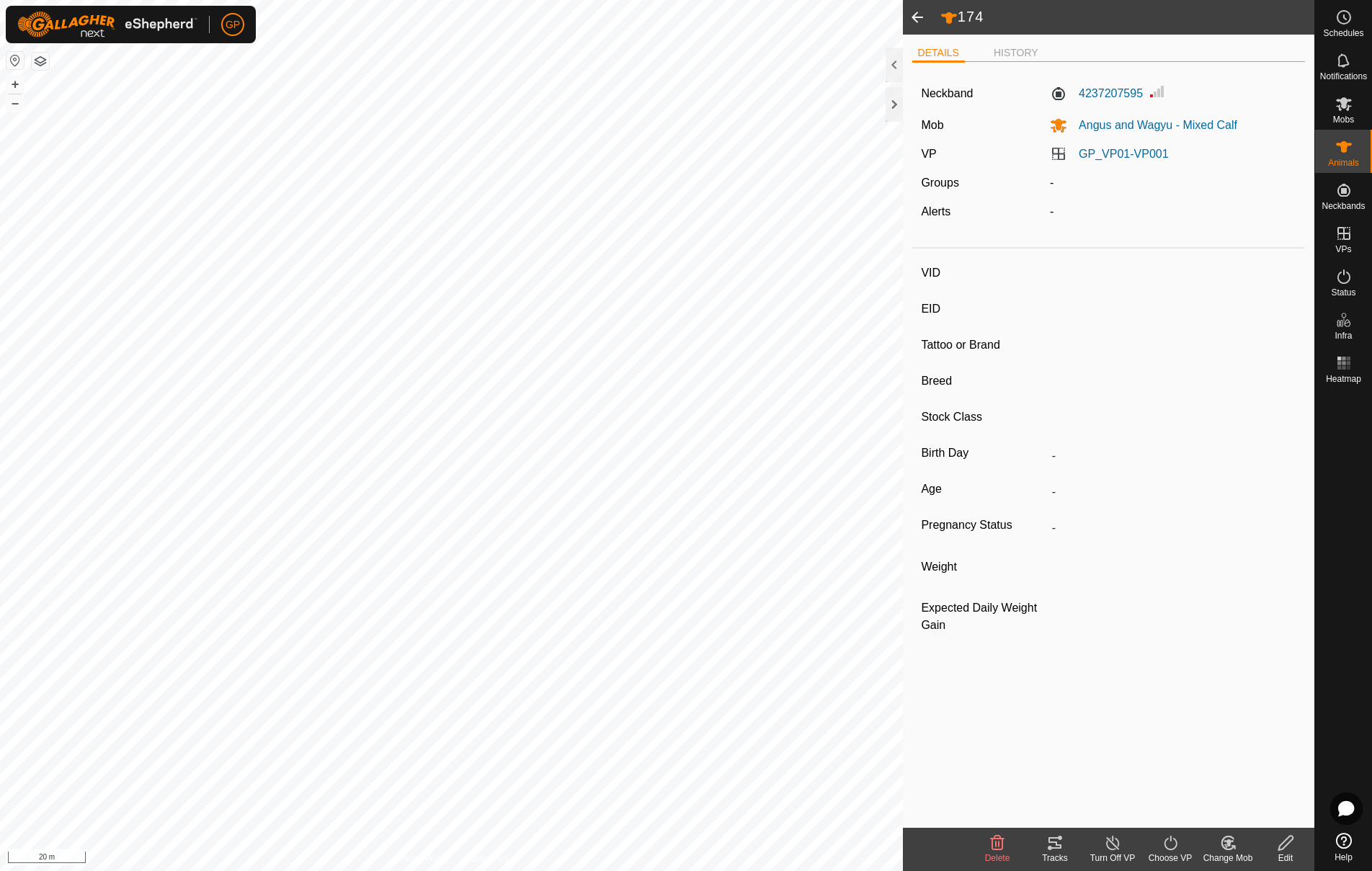
type input "212A"
type input "-"
type input "Angus"
type input "-"
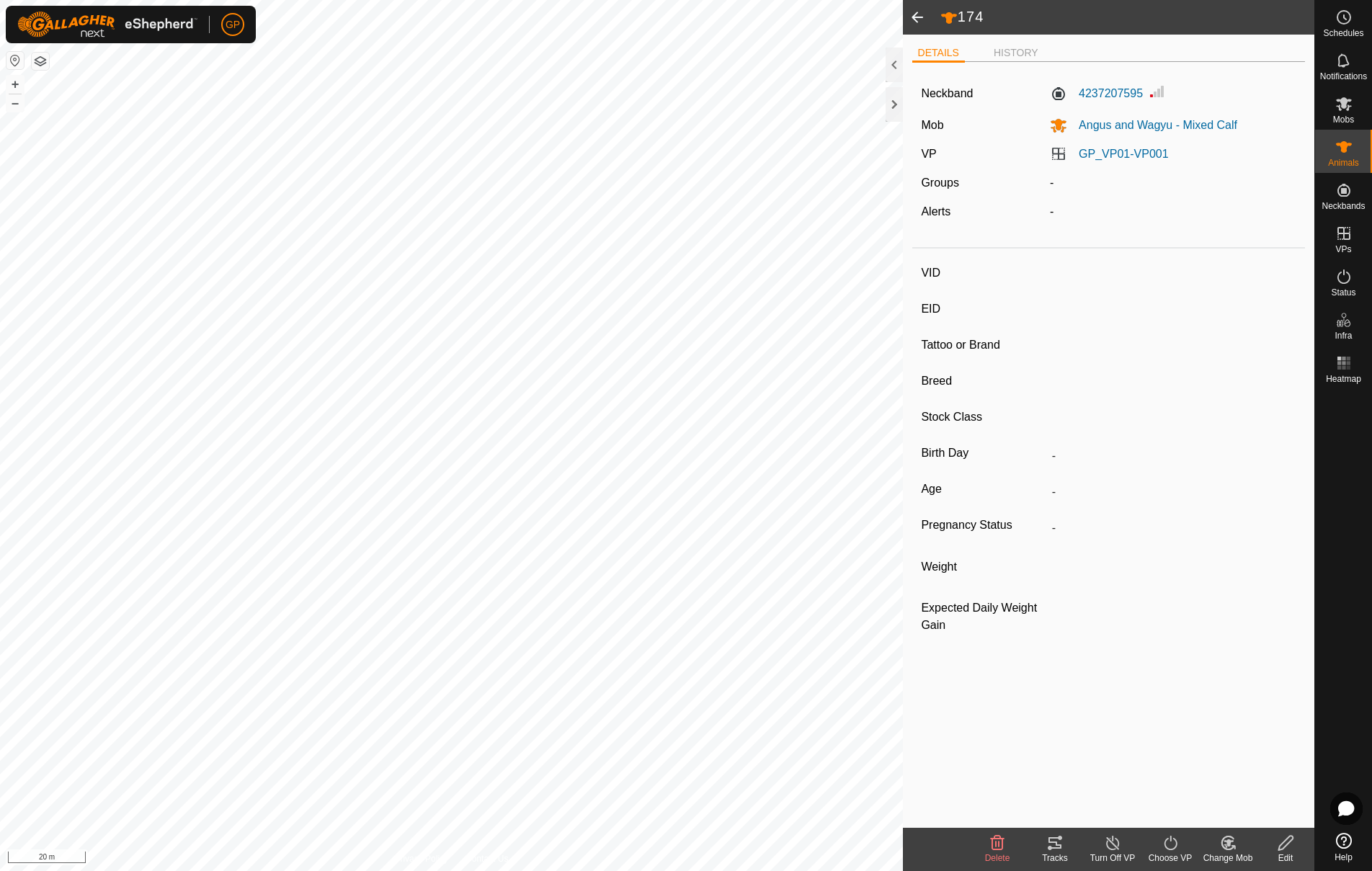
type input "Wet/Lactating"
type input "0 kg"
type input "-"
type input "385"
type input "-"
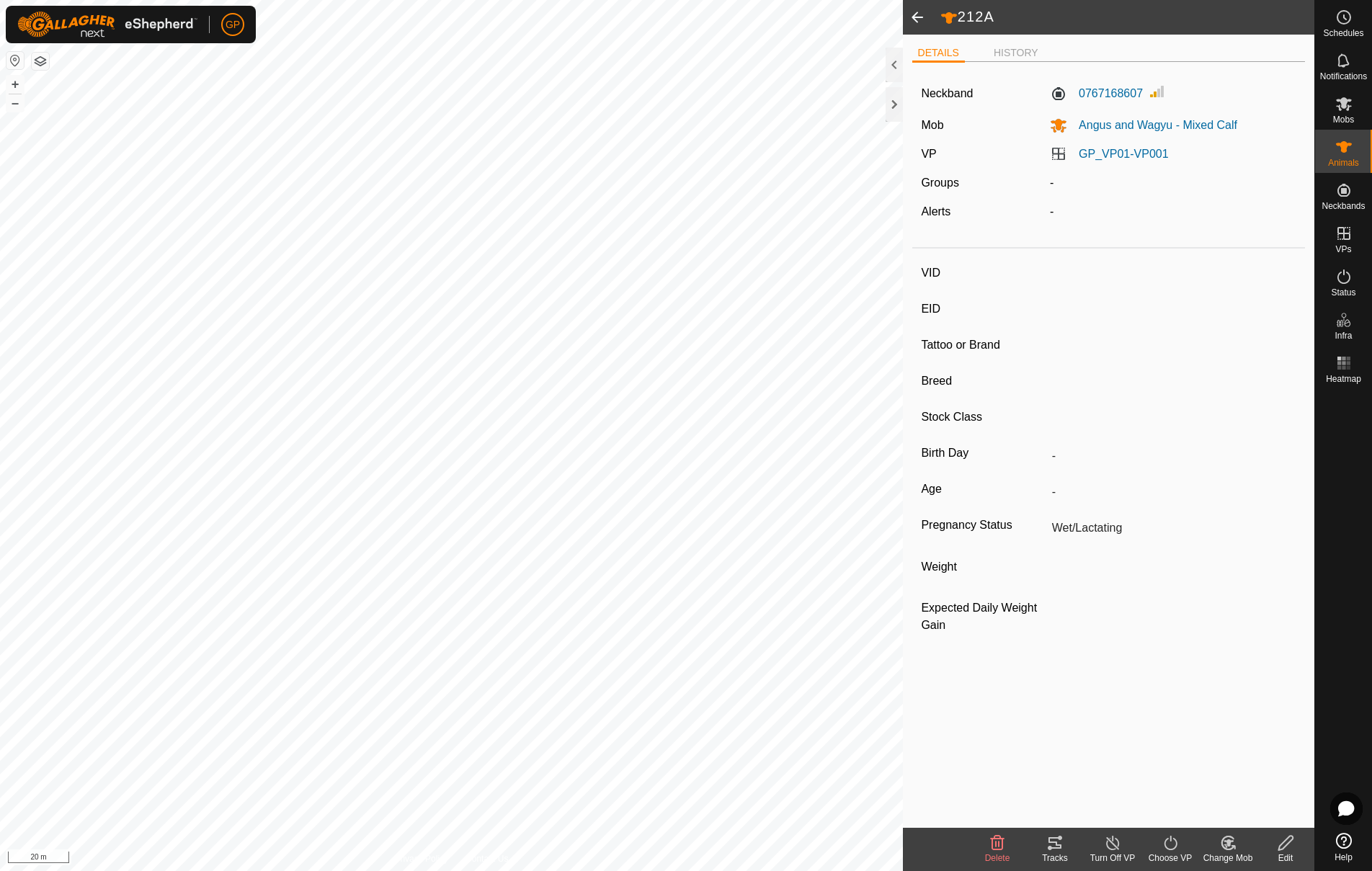
type input "-"
type input "Black Angus"
type input "-"
type input "Pregnant"
type input "0 kg"
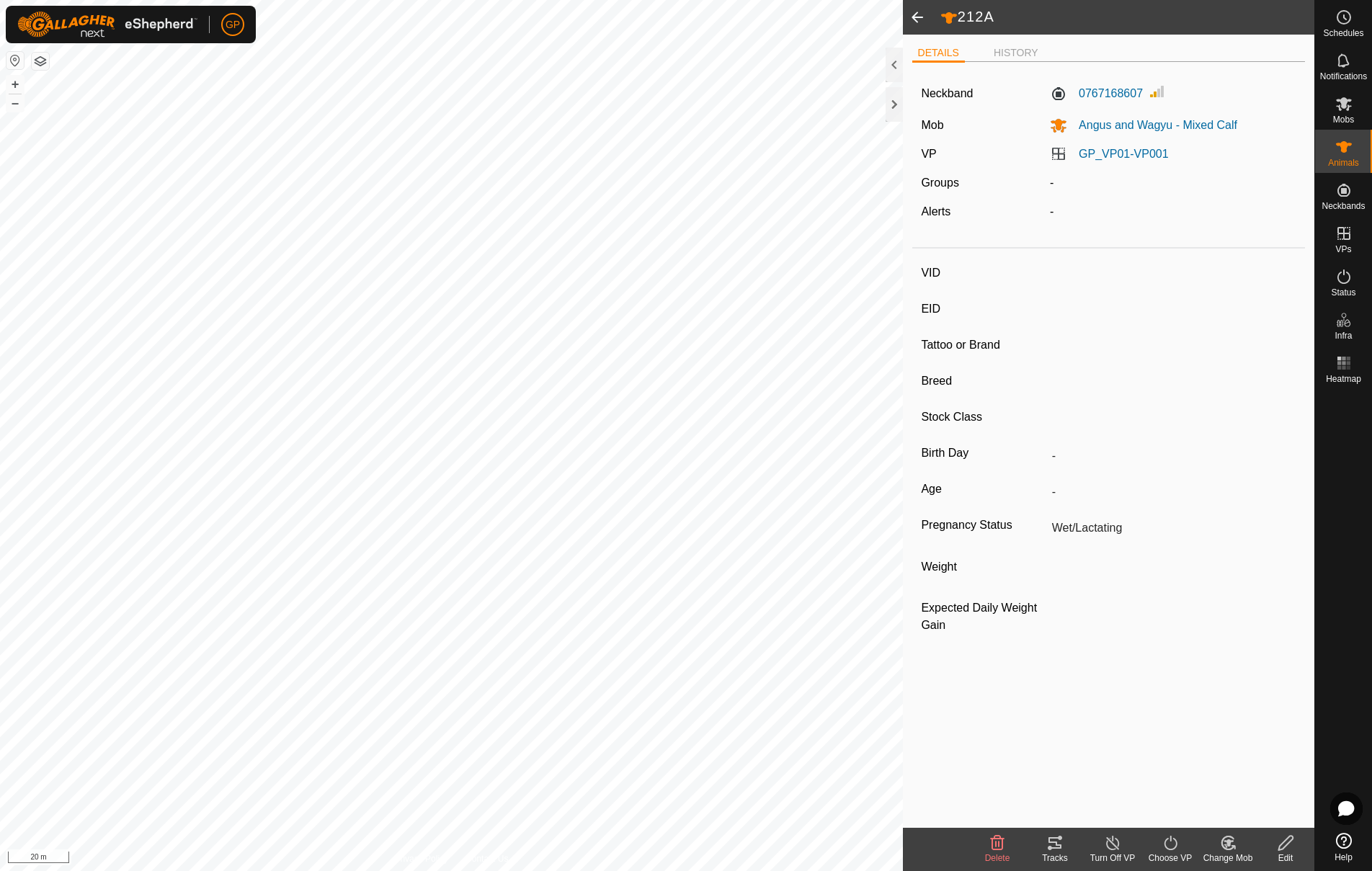
type input "-"
type input "331"
type input "-"
type input "Angus"
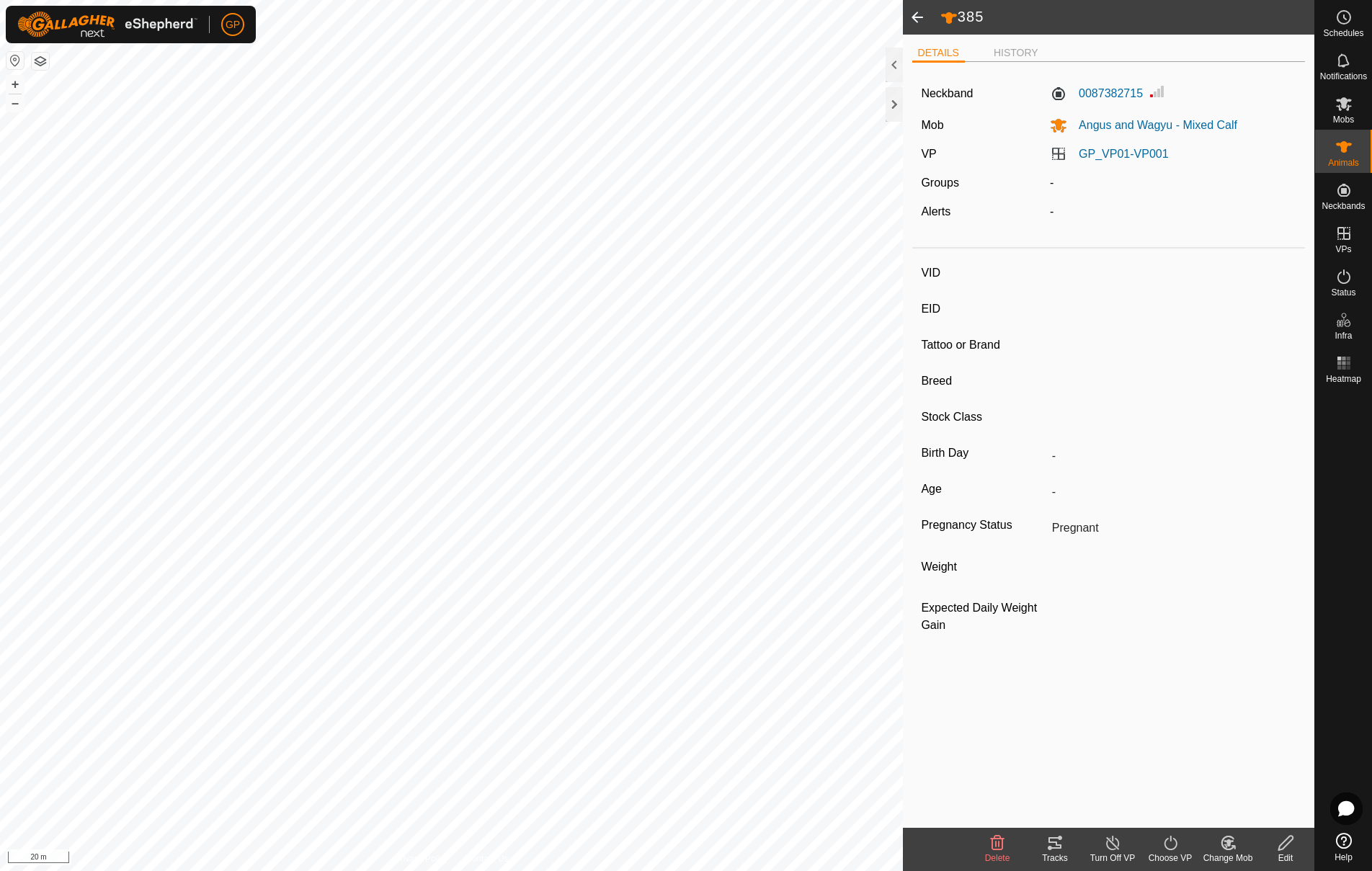
type input "-"
type input "Wet/Lactating"
type input "0 kg"
type input "-"
type input "325"
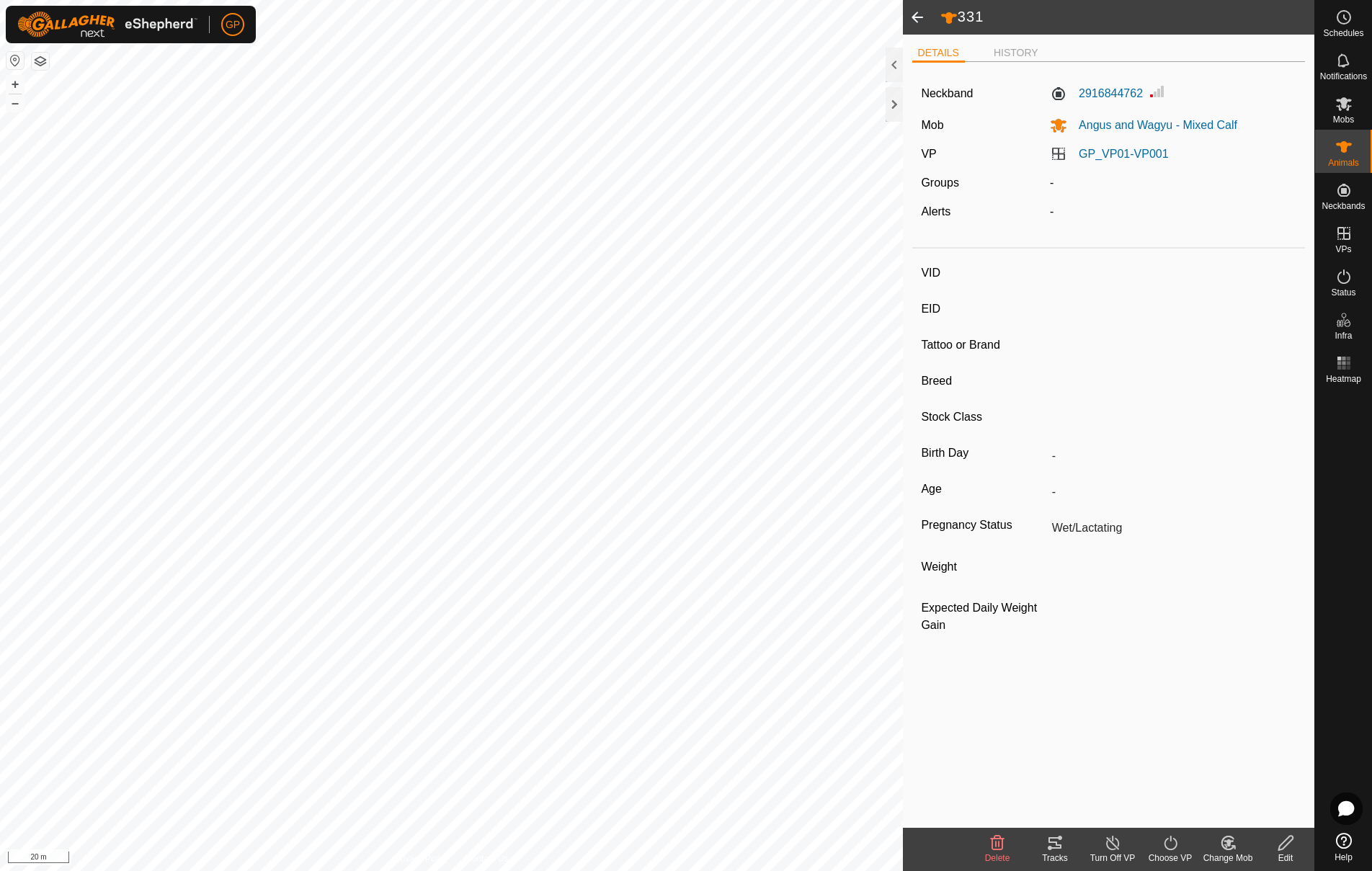
type input "-"
type input "Angus"
type input "-"
type input "0 kg"
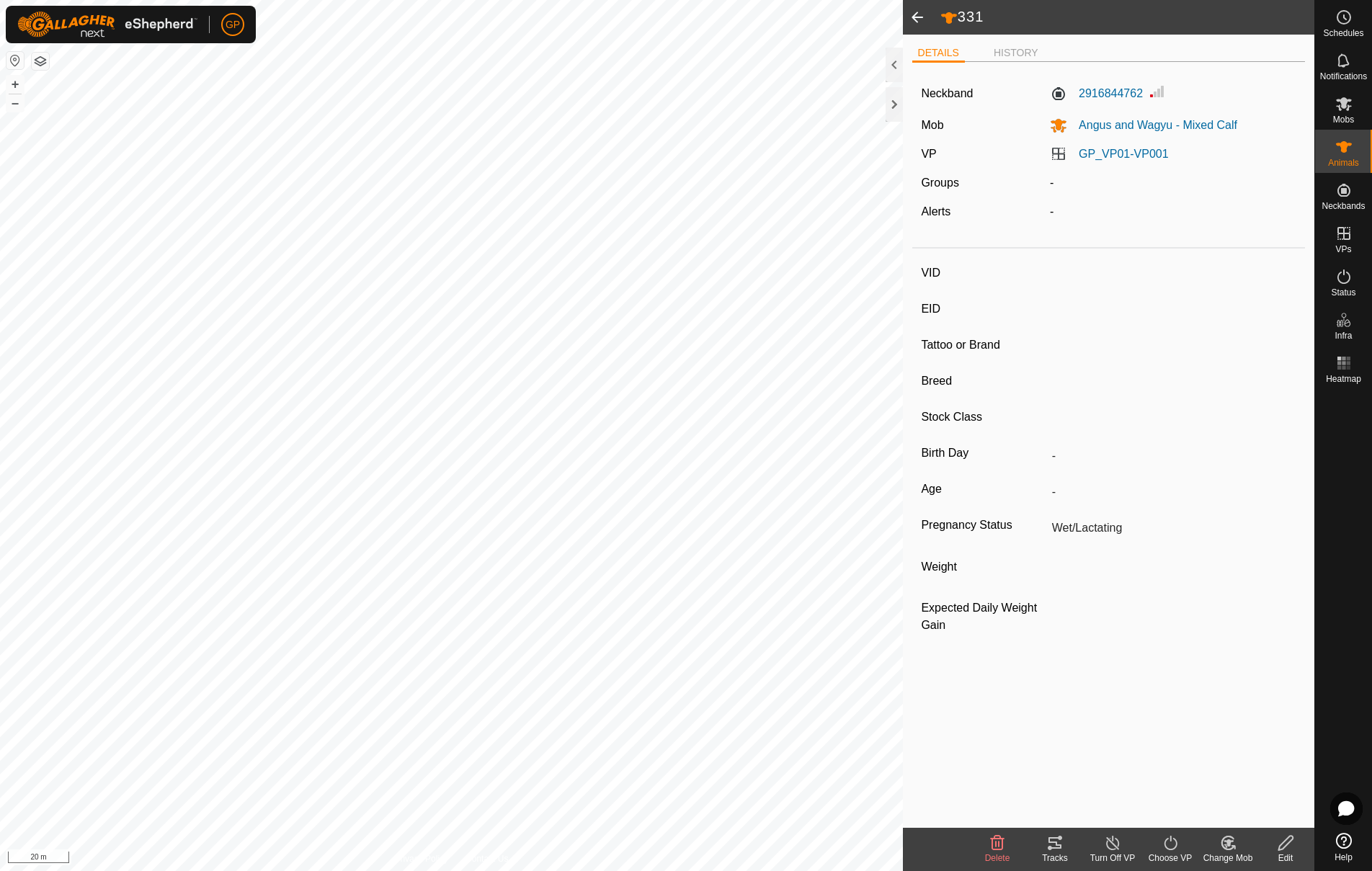
type input "-"
type input "217A"
type input "-"
type input "Wagyu"
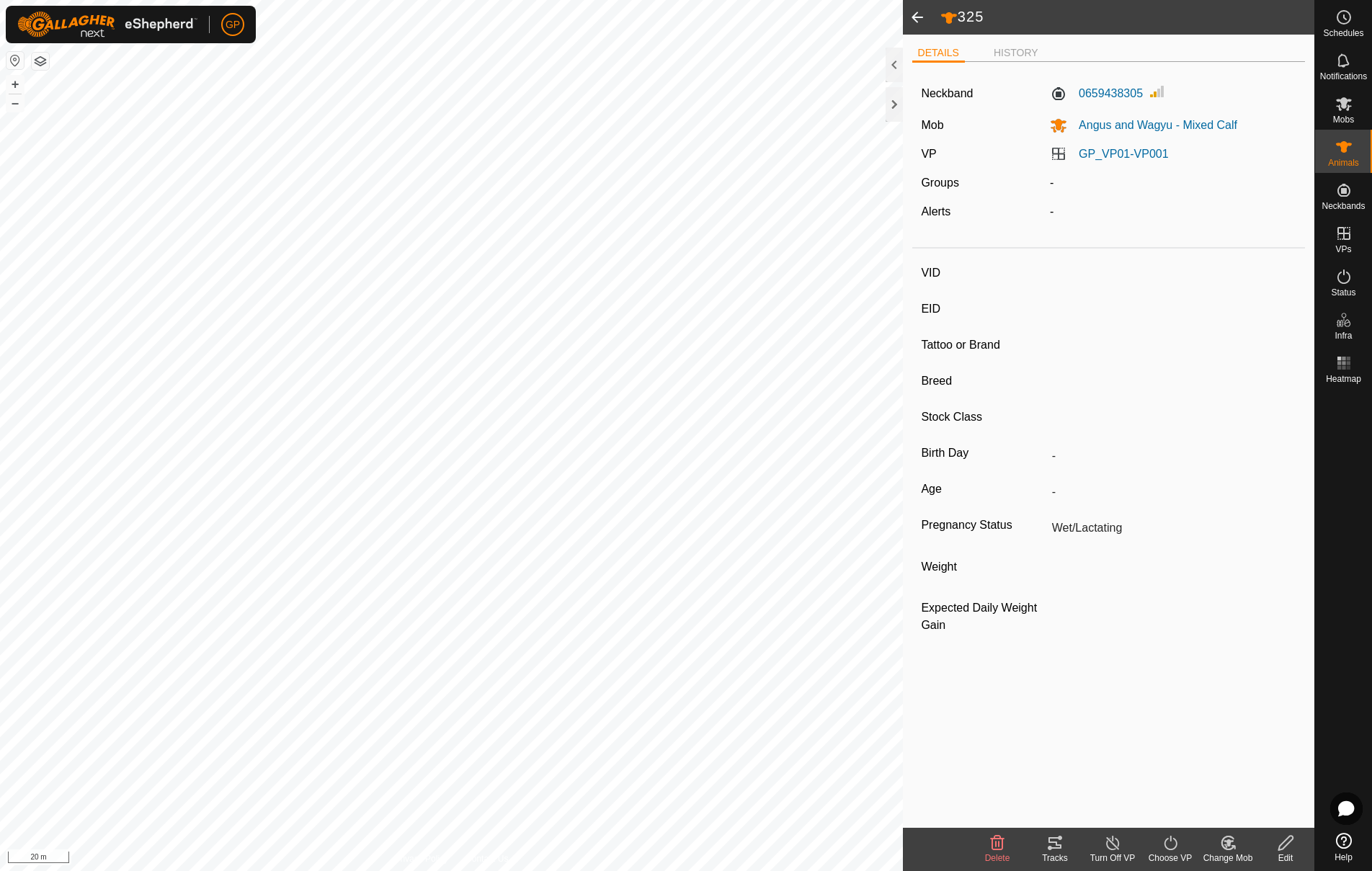
type input "-"
type input "0 kg"
type input "-"
type input "219A"
type input "-"
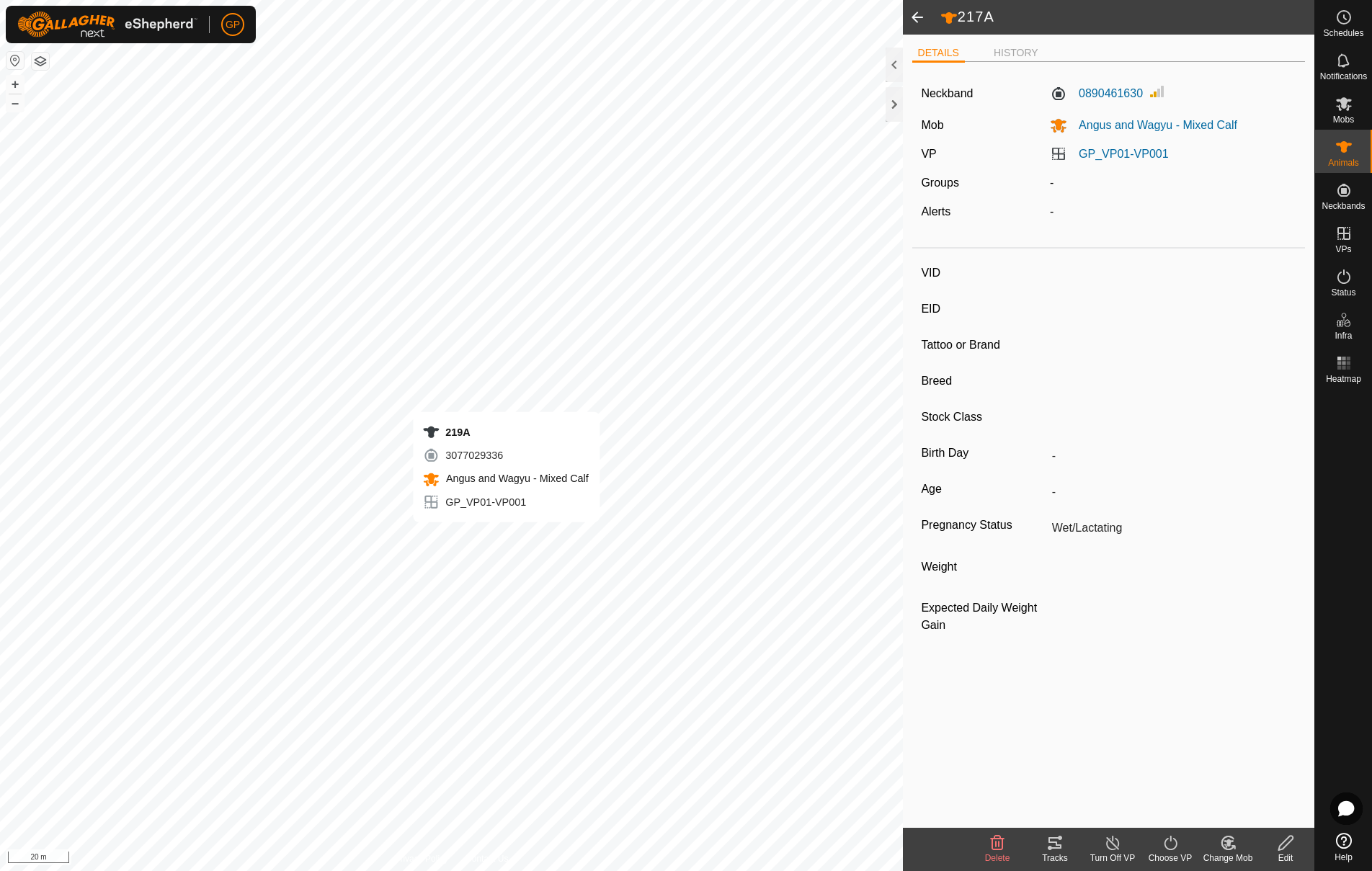
type input "-"
type input "Wagyu"
type input "-"
type input "0 kg"
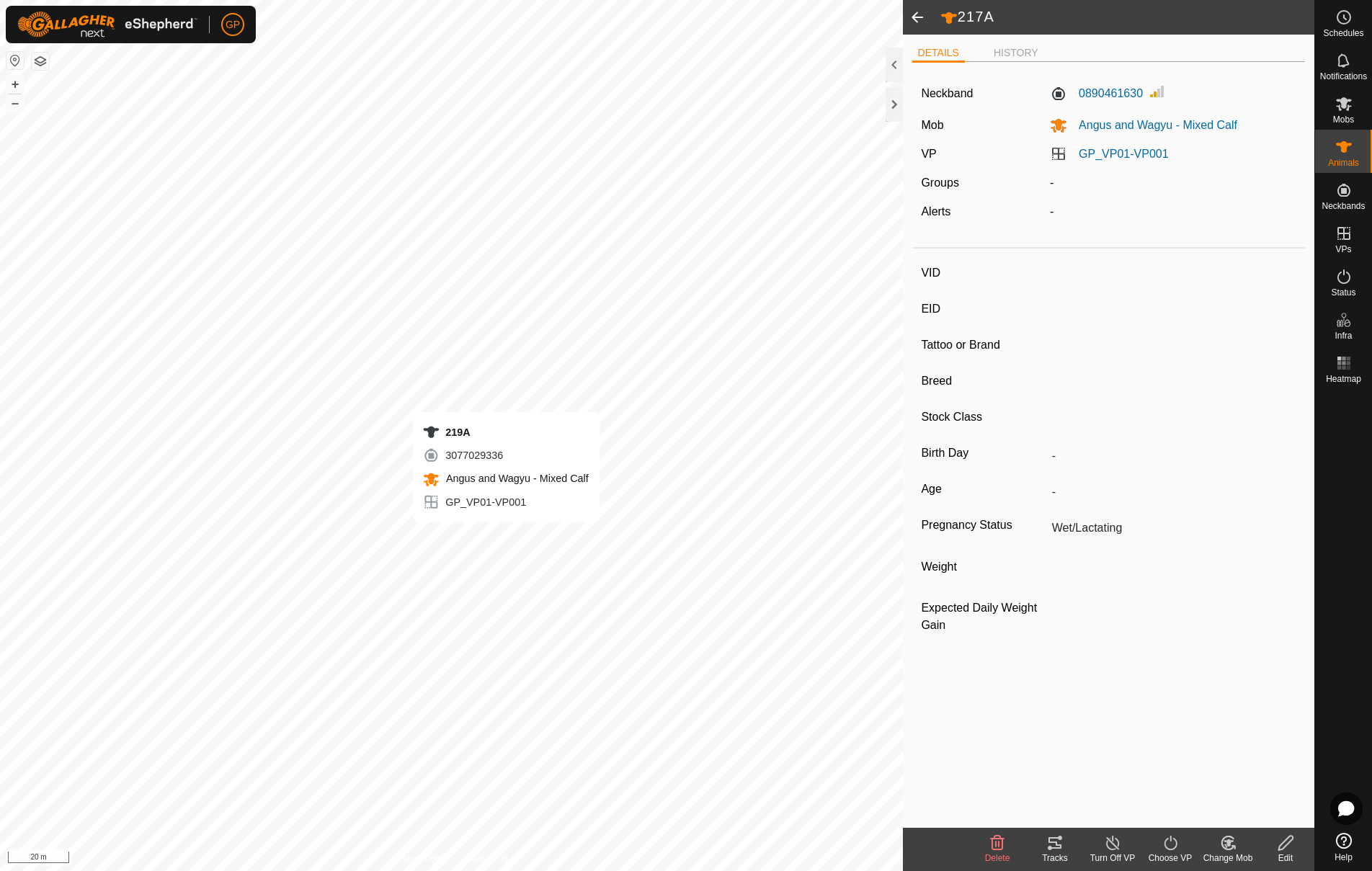
type input "-"
type input "214A"
type input "-"
type input "Wagyu"
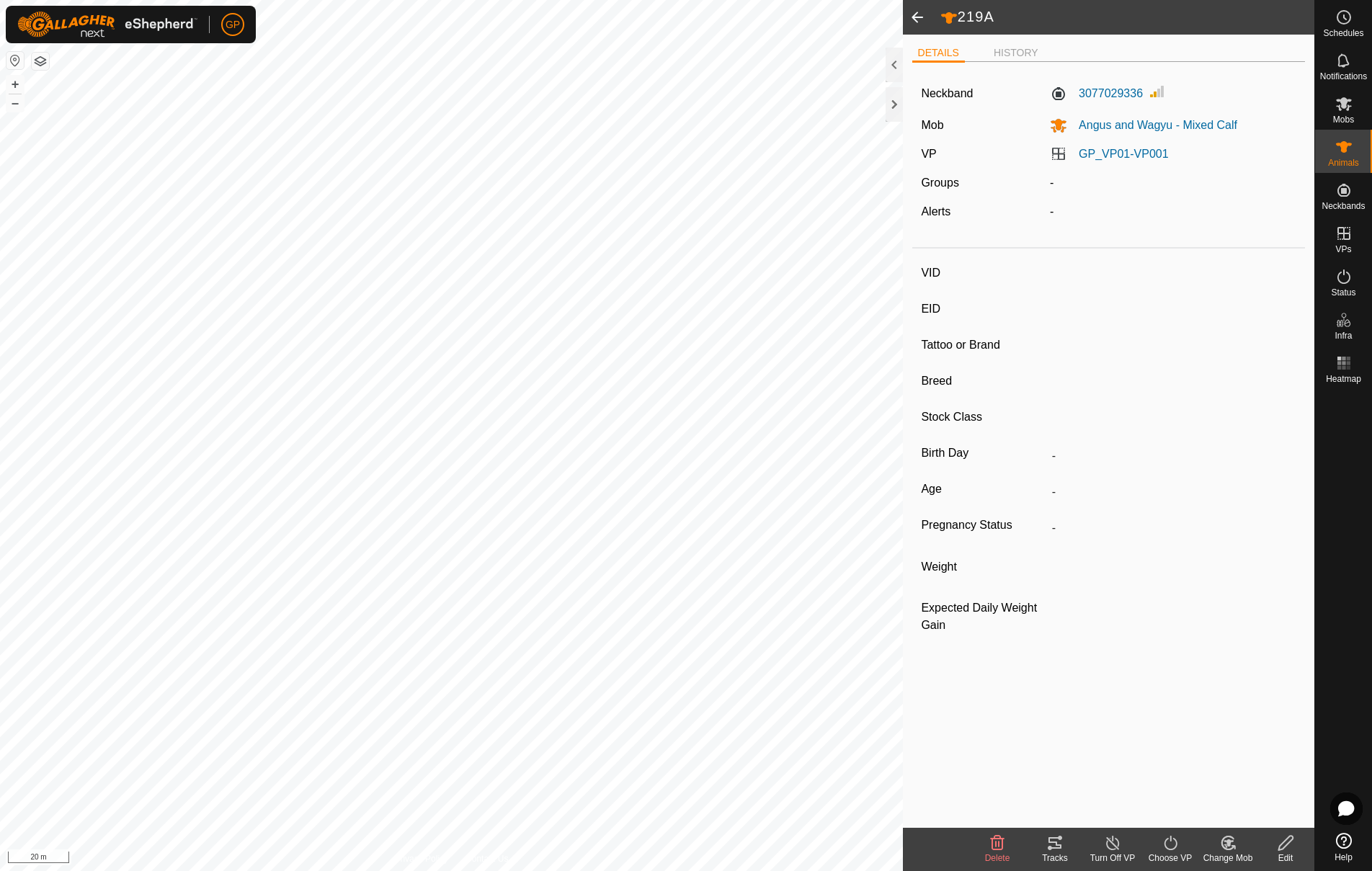
type input "-"
type input "Wet/Lactating"
type input "0 kg"
type input "-"
type input "218A"
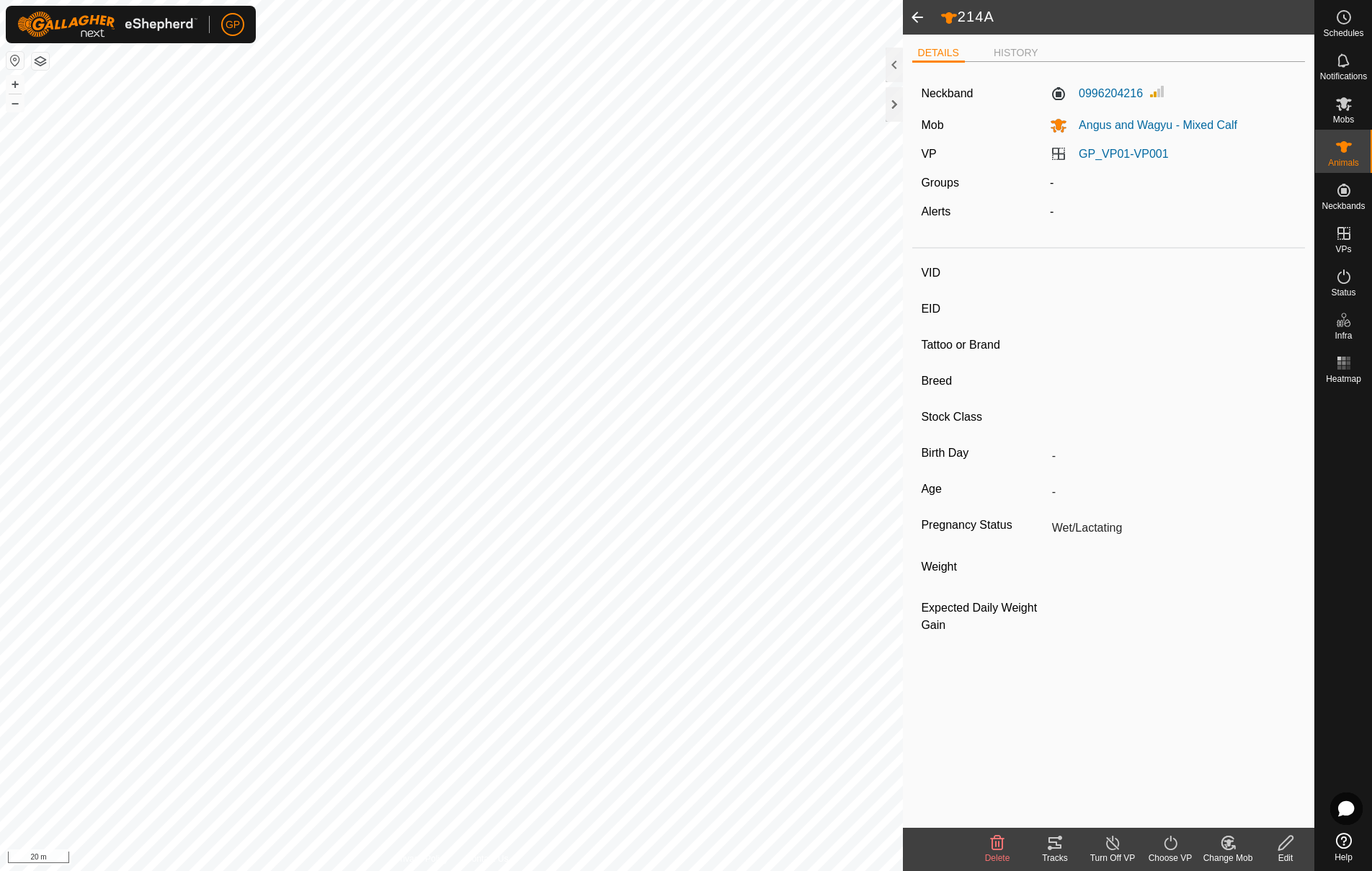
type input "-"
type input "Wagyu"
type input "-"
type input "0 kg"
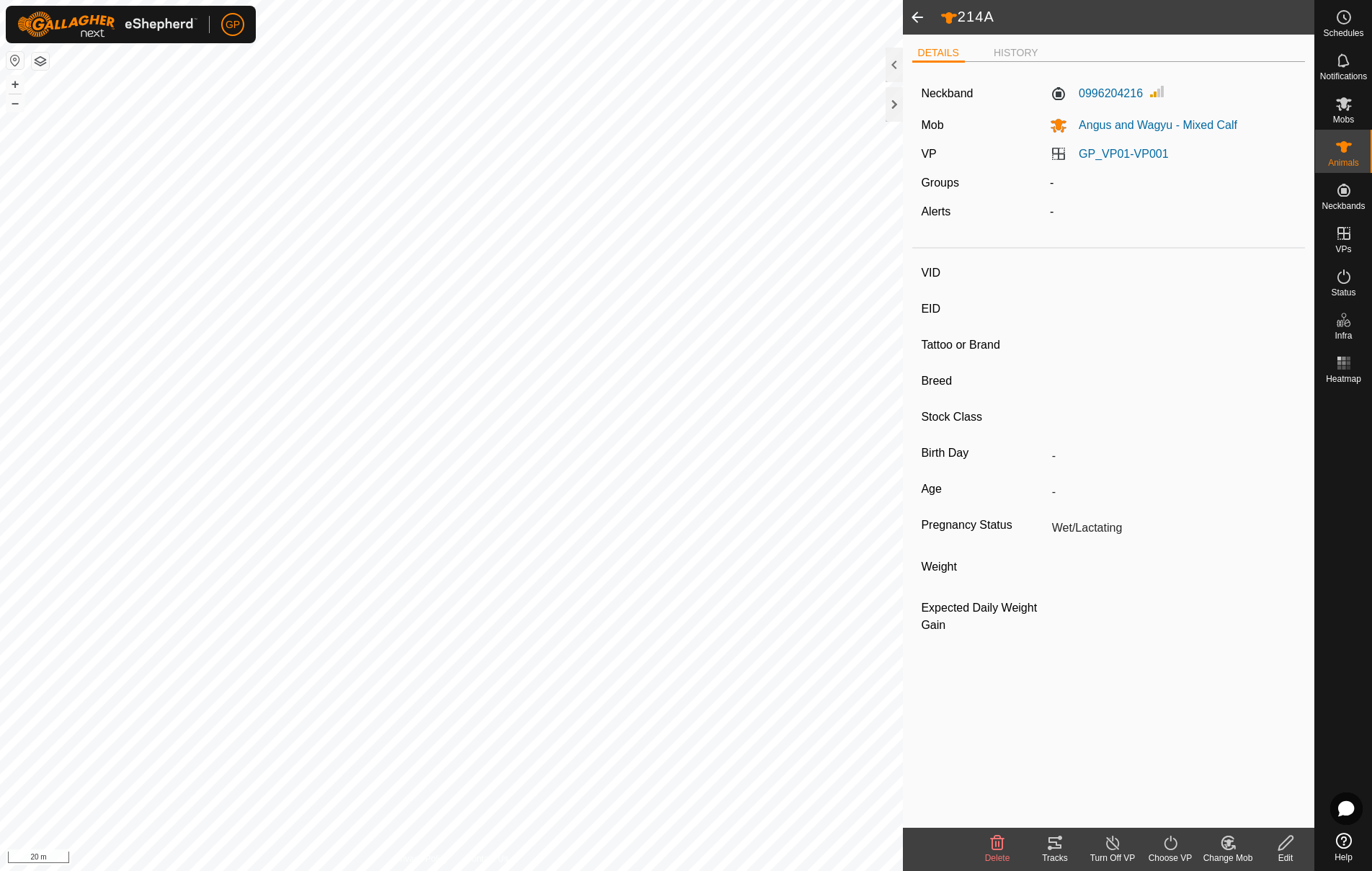
type input "-"
click at [1094, 96] on label "3077029336" at bounding box center [1096, 94] width 93 height 18
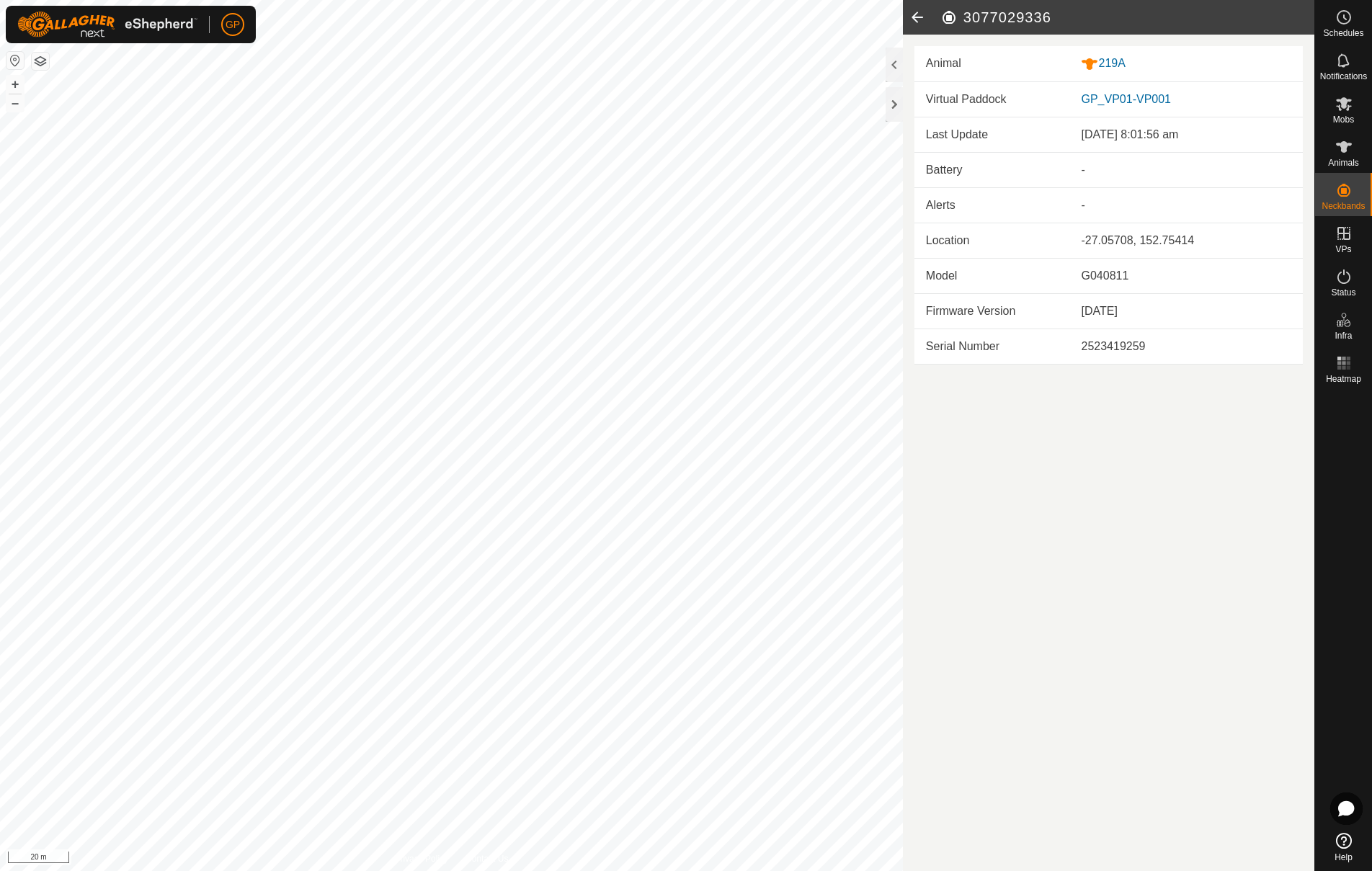
click at [913, 19] on icon at bounding box center [917, 17] width 29 height 35
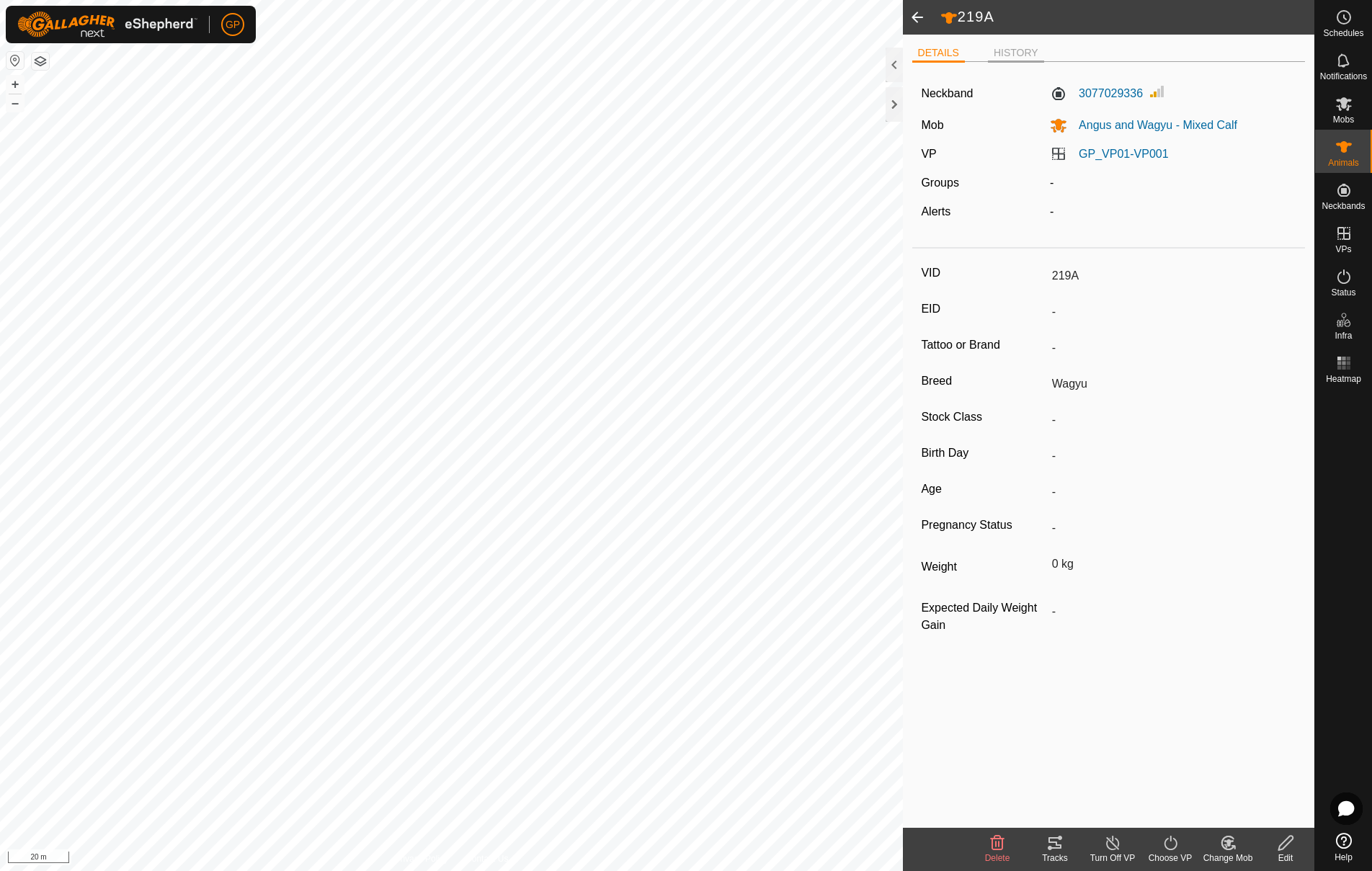
click at [1028, 51] on li "HISTORY" at bounding box center [1015, 54] width 56 height 18
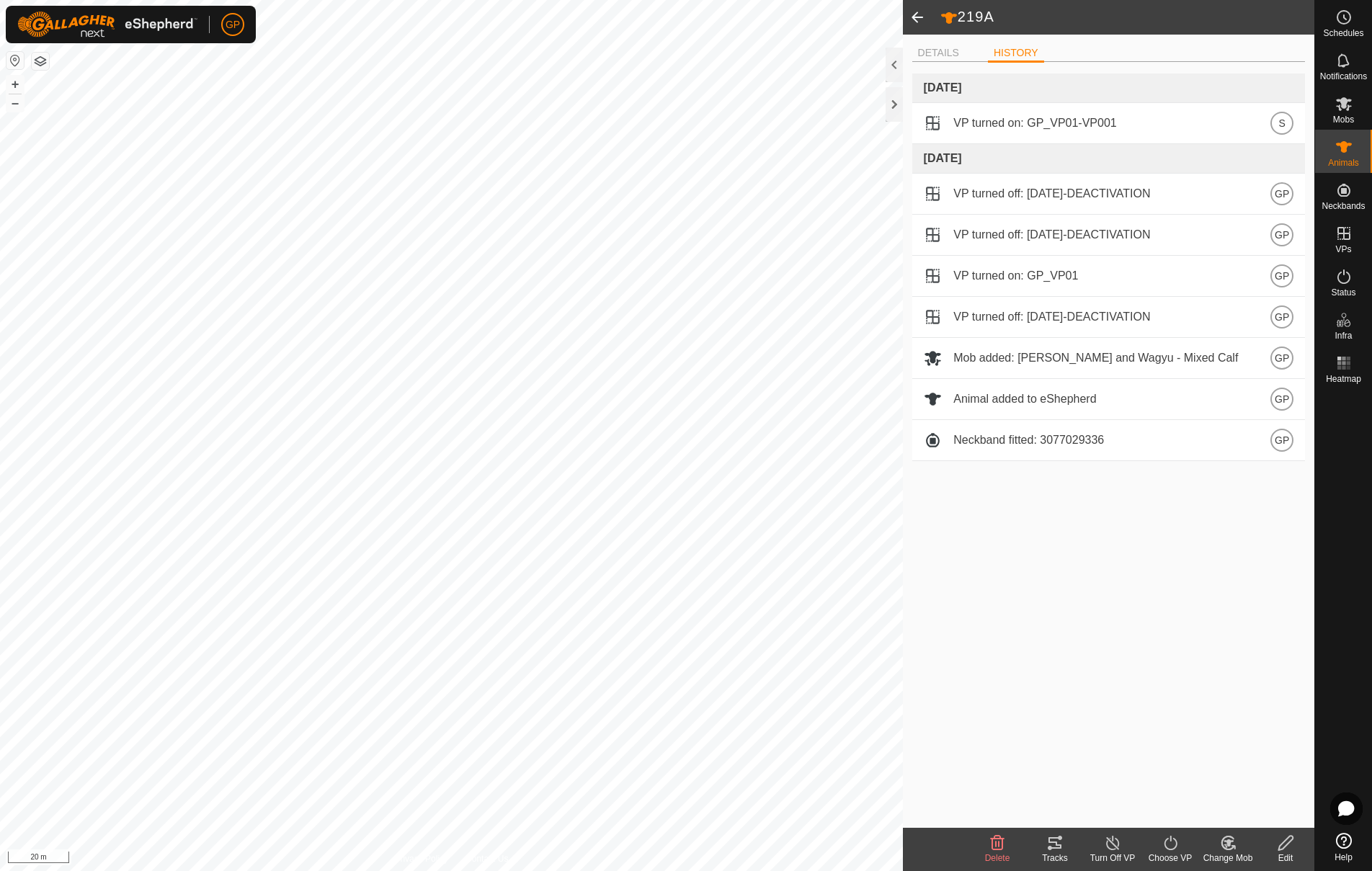
click at [915, 24] on span at bounding box center [917, 17] width 29 height 35
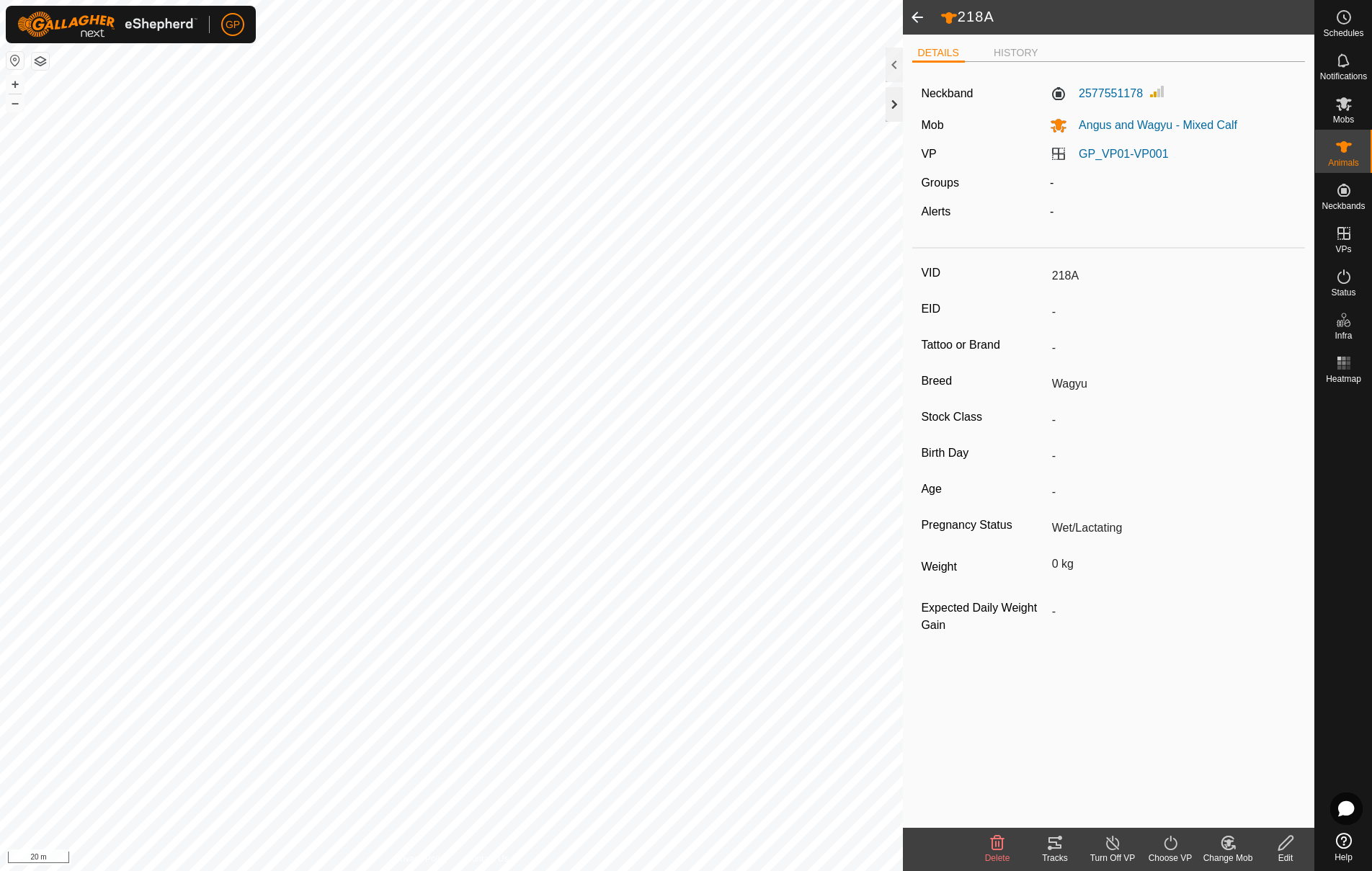
click at [892, 115] on div at bounding box center [894, 104] width 18 height 35
